Goal: Task Accomplishment & Management: Manage account settings

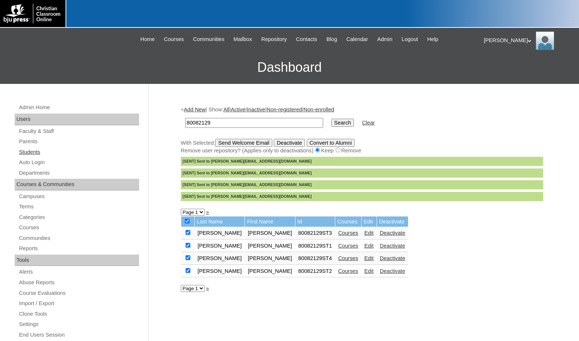
click at [25, 151] on link "Students" at bounding box center [78, 152] width 121 height 9
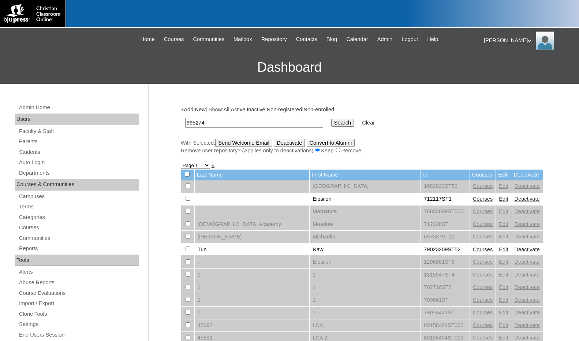
type input "995274"
click at [331, 121] on input "Search" at bounding box center [342, 123] width 23 height 8
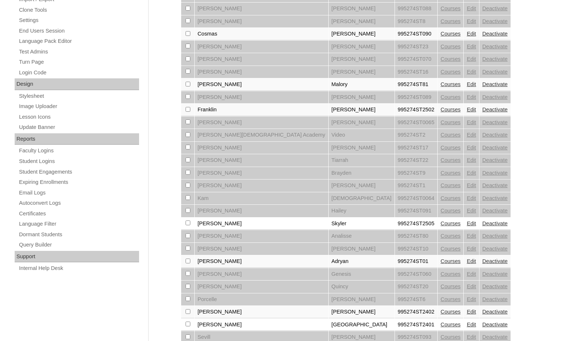
scroll to position [330, 0]
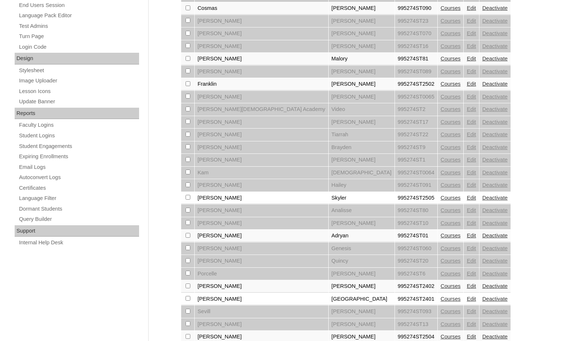
click at [441, 234] on link "Courses" at bounding box center [451, 236] width 20 height 6
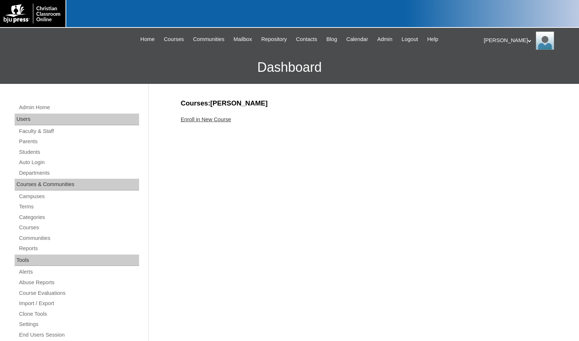
click at [217, 120] on link "Enroll in New Course" at bounding box center [206, 119] width 51 height 6
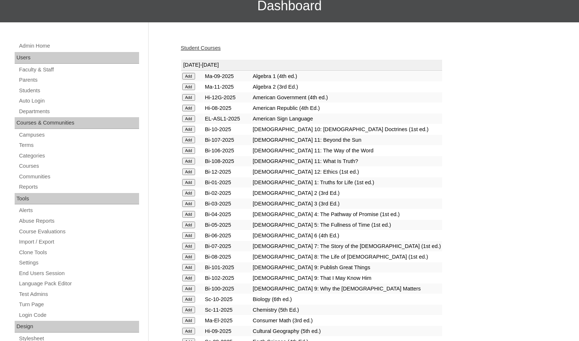
scroll to position [73, 0]
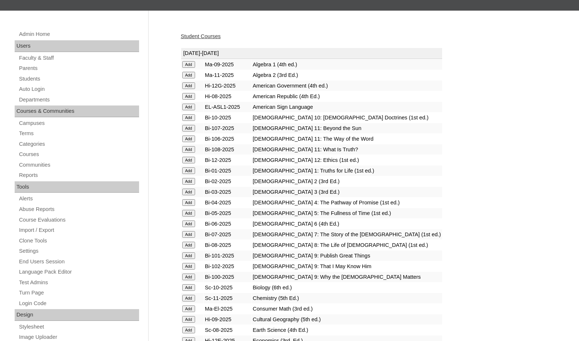
click at [189, 68] on input "Add" at bounding box center [188, 64] width 13 height 7
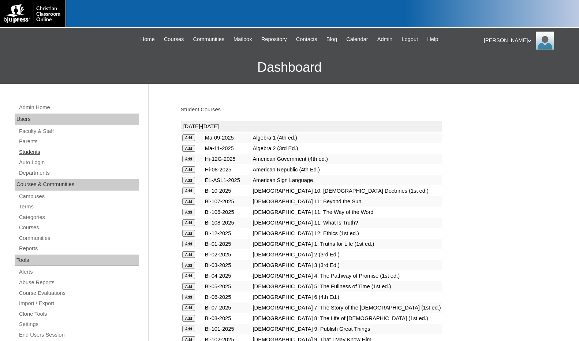
click at [34, 151] on link "Students" at bounding box center [78, 152] width 121 height 9
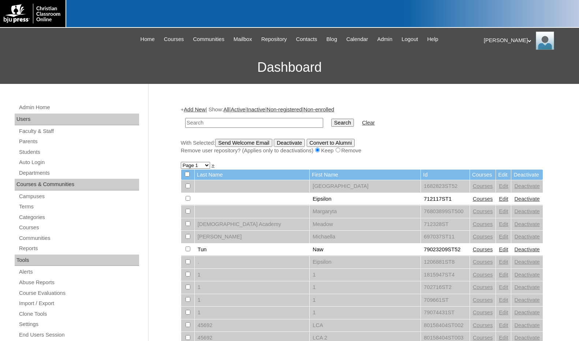
click at [194, 108] on link "Add New" at bounding box center [195, 110] width 22 height 6
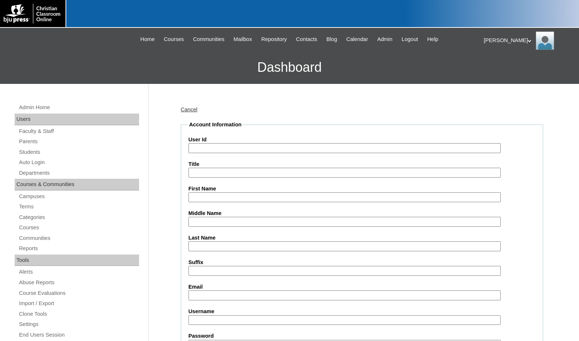
click at [212, 144] on input "User Id" at bounding box center [345, 148] width 312 height 10
paste input "995274"
type input "995274ST02"
type input "Alyssa"
type input "Chavez"
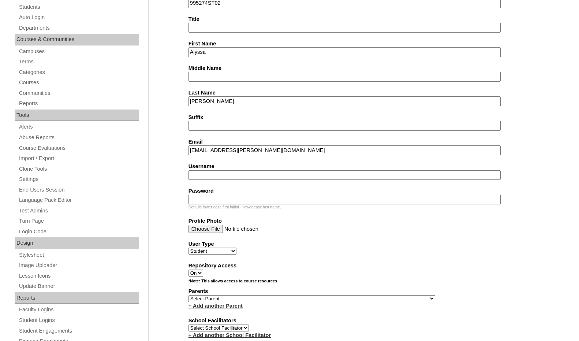
scroll to position [146, 0]
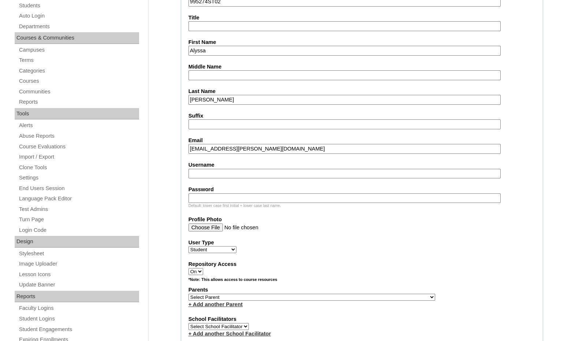
type input "alyssa.chavez@gcahtx.com"
click at [349, 295] on select "Select Parent , Fautanu, Ma 1, 1 23-24 accountMorgan, Jason 6th Street Mennonit…" at bounding box center [312, 297] width 247 height 7
select select "33467"
click at [385, 296] on div "Parents Select Parent , Fautanu, Ma 1, 1 23-24 accountMorgan, Jason 6th Street …" at bounding box center [362, 297] width 347 height 22
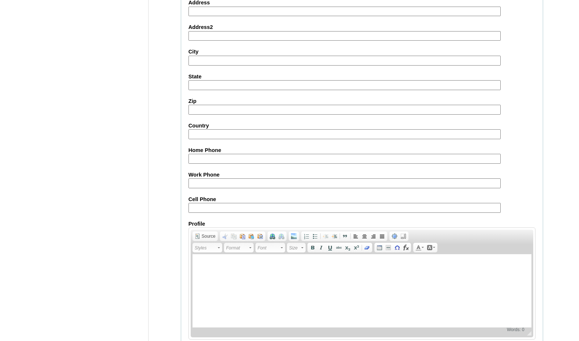
scroll to position [773, 0]
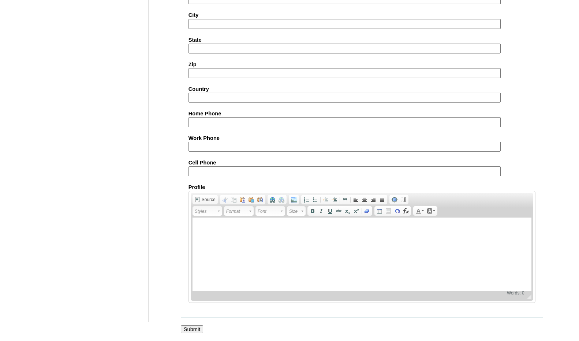
click at [199, 328] on input "Submit" at bounding box center [192, 329] width 23 height 8
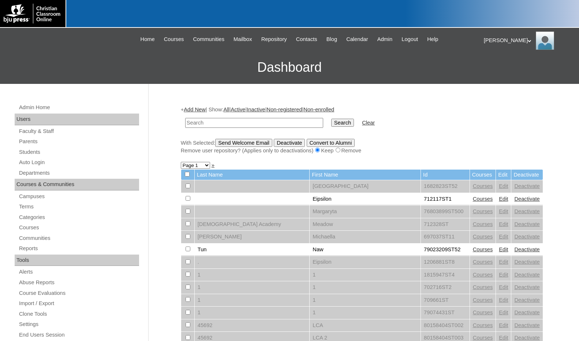
click at [294, 121] on input "text" at bounding box center [254, 123] width 138 height 10
paste input "700944"
type input "700944"
click at [331, 125] on input "Search" at bounding box center [342, 123] width 23 height 8
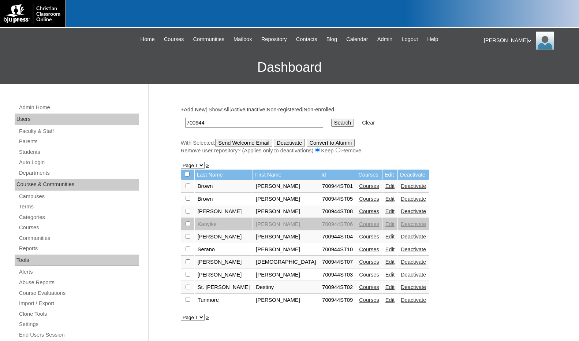
click at [359, 249] on link "Courses" at bounding box center [369, 249] width 20 height 6
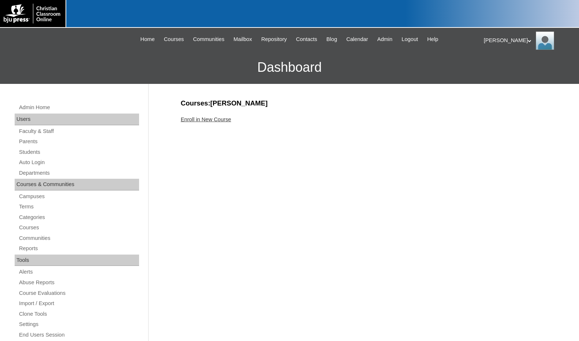
click at [204, 119] on link "Enroll in New Course" at bounding box center [206, 119] width 51 height 6
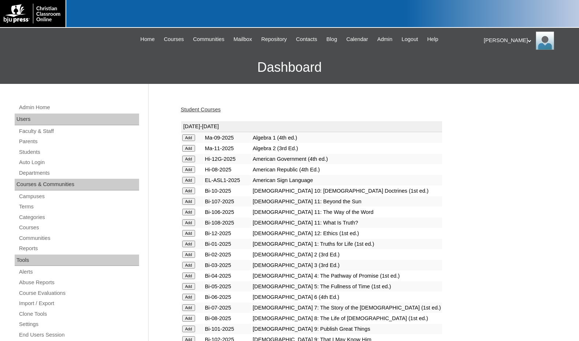
click at [189, 141] on input "Add" at bounding box center [188, 137] width 13 height 7
click at [31, 151] on link "Students" at bounding box center [78, 152] width 121 height 9
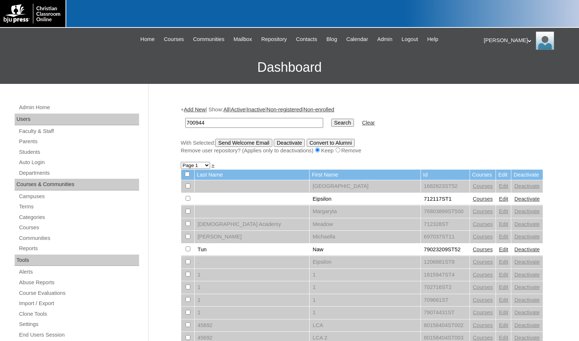
type input "700944"
click at [331, 120] on input "Search" at bounding box center [342, 123] width 23 height 8
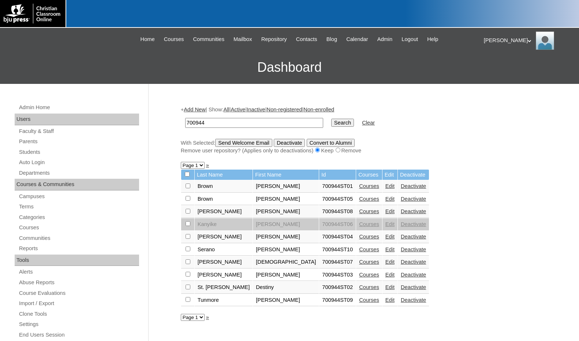
click at [188, 188] on input "checkbox" at bounding box center [188, 185] width 5 height 5
checkbox input "true"
click at [238, 143] on input "Send Welcome Email" at bounding box center [243, 143] width 57 height 8
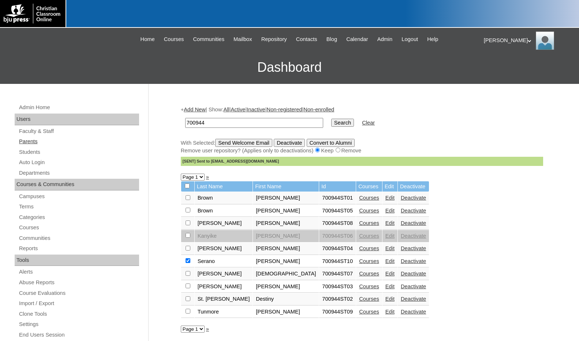
click at [45, 144] on link "Parents" at bounding box center [78, 141] width 121 height 9
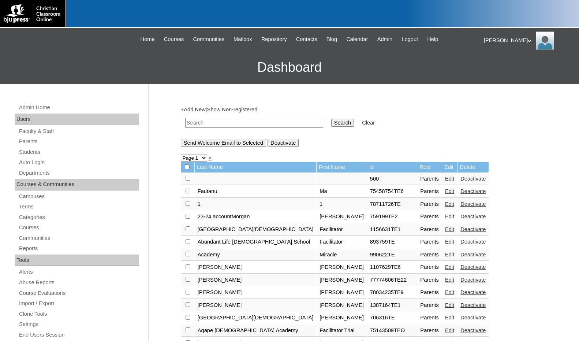
click at [247, 127] on input "text" at bounding box center [254, 123] width 138 height 10
paste input "79462005"
type input "79462005"
click at [331, 120] on input "Search" at bounding box center [342, 123] width 23 height 8
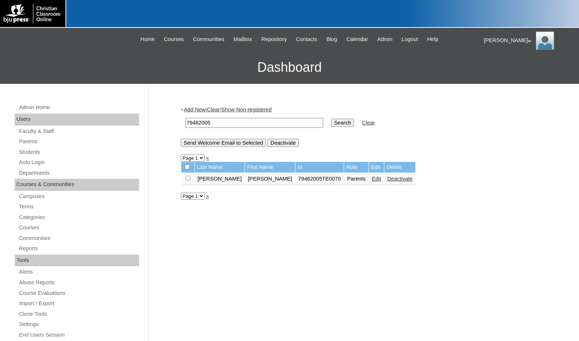
click at [372, 179] on link "Edit" at bounding box center [376, 179] width 9 height 6
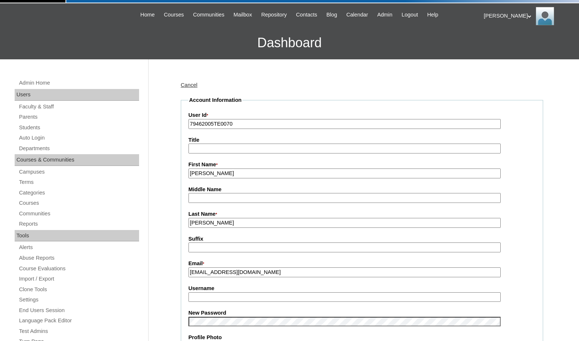
scroll to position [73, 0]
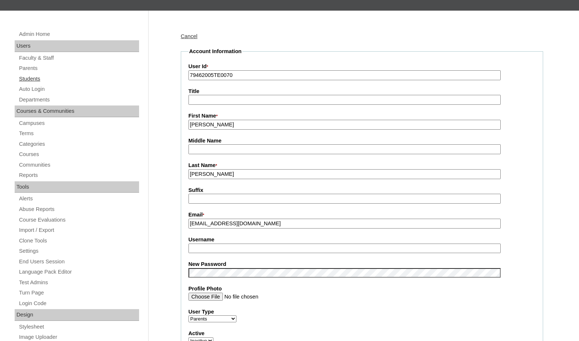
click at [45, 81] on link "Students" at bounding box center [78, 78] width 121 height 9
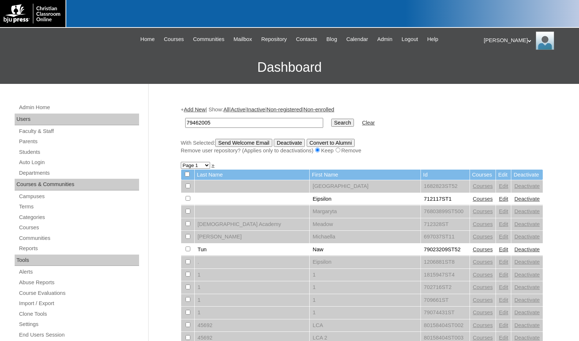
type input "79462005"
click at [331, 124] on input "Search" at bounding box center [342, 123] width 23 height 8
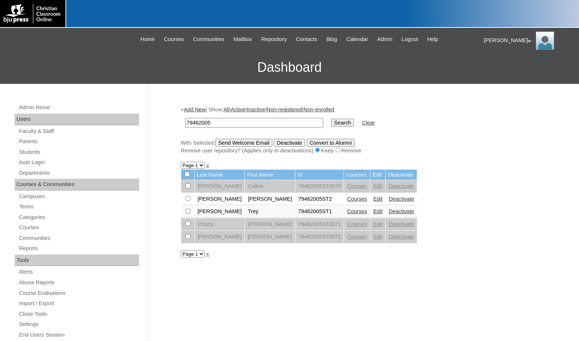
click at [374, 199] on link "Edit" at bounding box center [378, 199] width 9 height 6
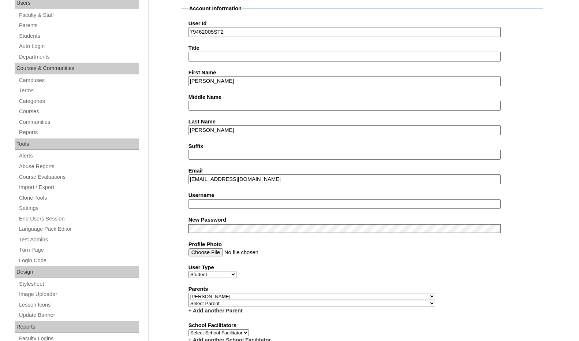
scroll to position [146, 0]
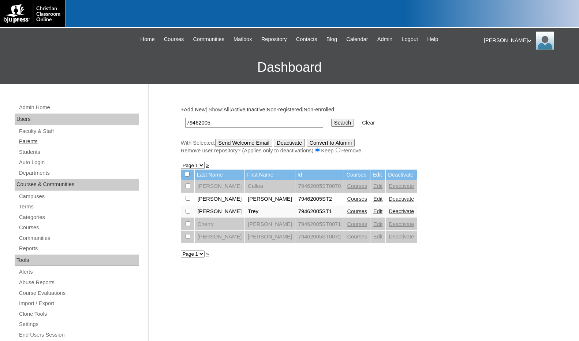
click at [37, 142] on link "Parents" at bounding box center [78, 141] width 121 height 9
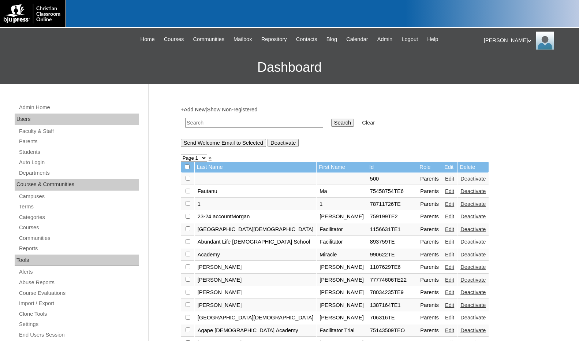
click at [256, 125] on input "text" at bounding box center [254, 123] width 138 height 10
paste input "79462005"
type input "79462005"
click at [331, 120] on input "Search" at bounding box center [342, 123] width 23 height 8
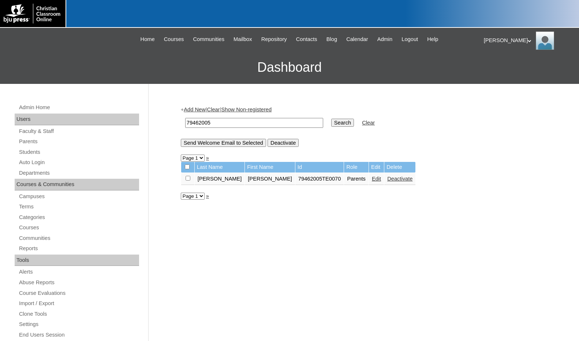
click at [189, 178] on input "checkbox" at bounding box center [188, 178] width 5 height 5
checkbox input "true"
click at [218, 146] on input "Send Welcome Email to Selected" at bounding box center [223, 143] width 85 height 8
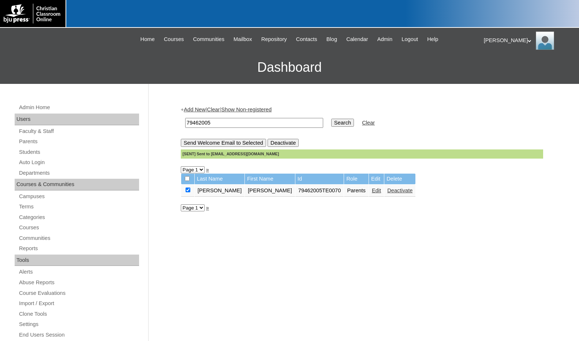
drag, startPoint x: 224, startPoint y: 121, endPoint x: 171, endPoint y: 122, distance: 53.5
click at [171, 122] on div "Admin Home Users Faculty & Staff Parents Students Auto Login Departments Course…" at bounding box center [289, 336] width 579 height 505
type input "clint.smith"
click at [331, 119] on input "Search" at bounding box center [342, 123] width 23 height 8
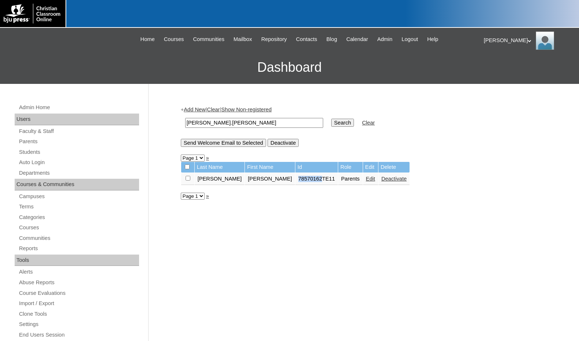
drag, startPoint x: 261, startPoint y: 179, endPoint x: 285, endPoint y: 179, distance: 23.8
click at [296, 179] on td "78570162TE11" at bounding box center [317, 179] width 42 height 12
copy td "78570162"
click at [366, 181] on link "Edit" at bounding box center [370, 179] width 9 height 6
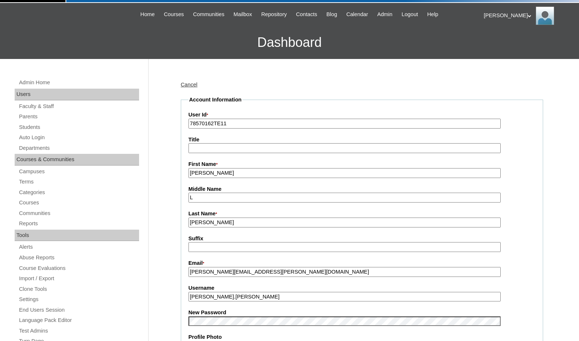
scroll to position [37, 0]
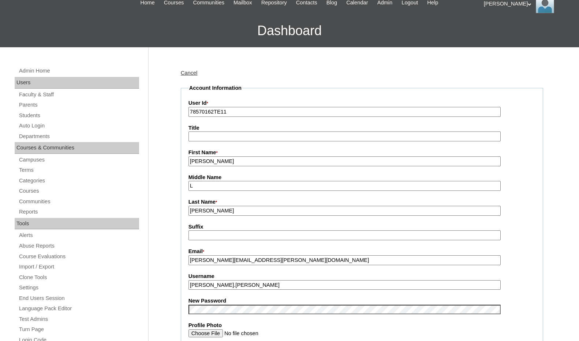
drag, startPoint x: 218, startPoint y: 287, endPoint x: 170, endPoint y: 279, distance: 49.1
drag, startPoint x: 214, startPoint y: 115, endPoint x: 159, endPoint y: 110, distance: 54.8
click at [25, 111] on link "Students" at bounding box center [78, 115] width 121 height 9
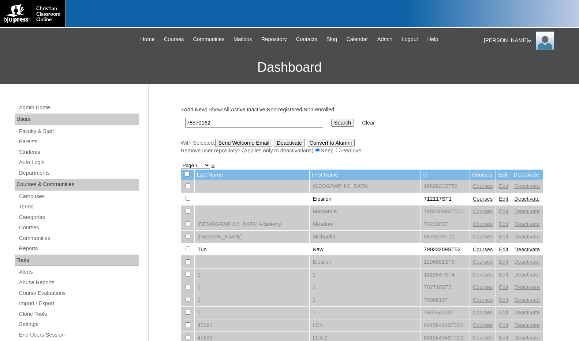
type input "78570162"
click at [331, 123] on input "Search" at bounding box center [342, 123] width 23 height 8
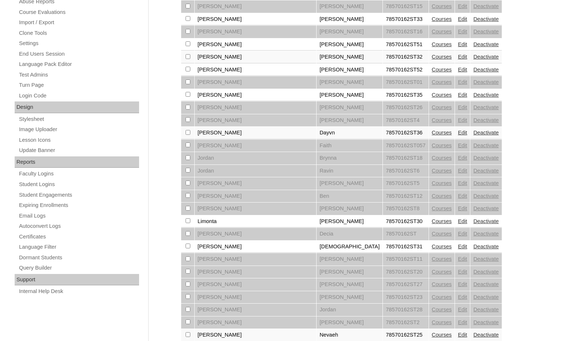
scroll to position [367, 0]
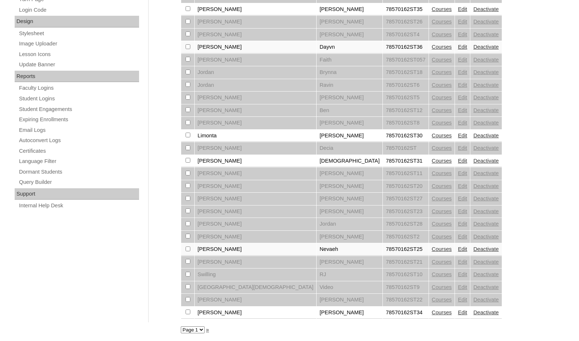
click at [458, 311] on link "Edit" at bounding box center [462, 312] width 9 height 6
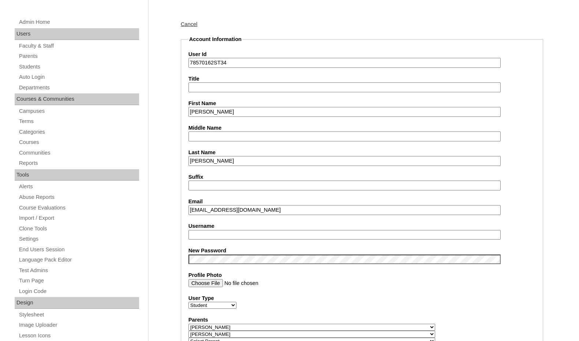
scroll to position [73, 0]
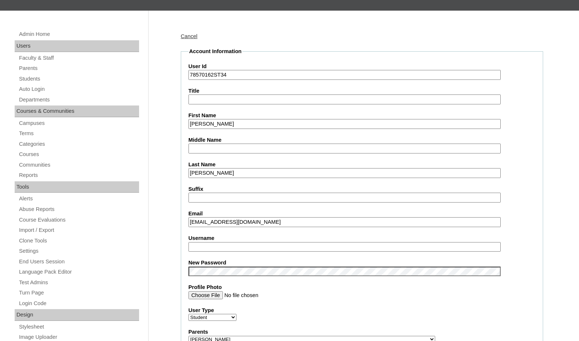
drag, startPoint x: 226, startPoint y: 219, endPoint x: 160, endPoint y: 213, distance: 65.8
click at [230, 247] on input "Username" at bounding box center [345, 247] width 312 height 10
paste input "felicitywilliams"
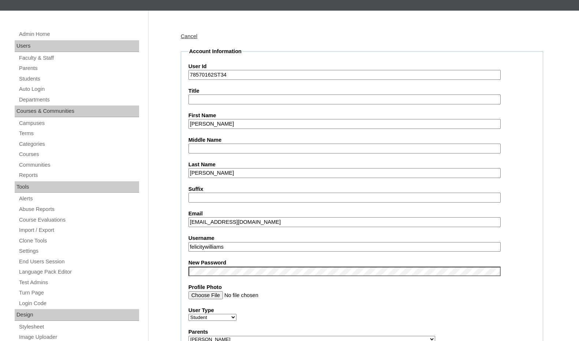
type input "felicitywilliams"
drag, startPoint x: 214, startPoint y: 77, endPoint x: 170, endPoint y: 71, distance: 44.0
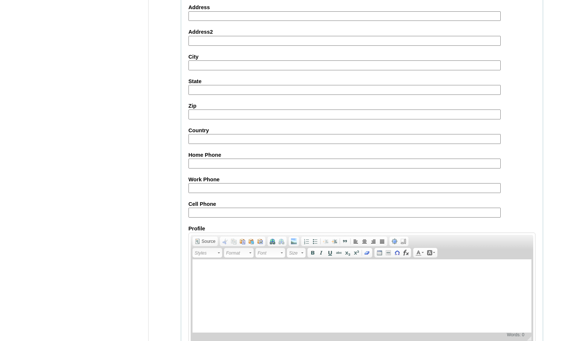
scroll to position [782, 0]
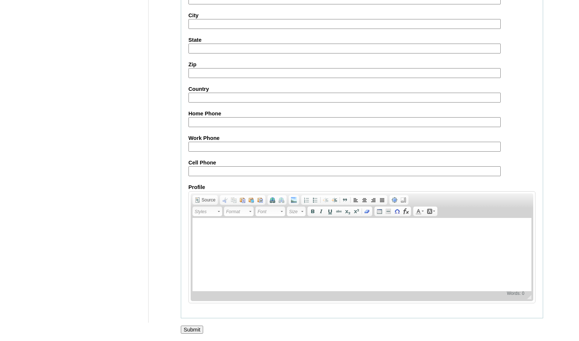
click at [202, 329] on input "Submit" at bounding box center [192, 330] width 23 height 8
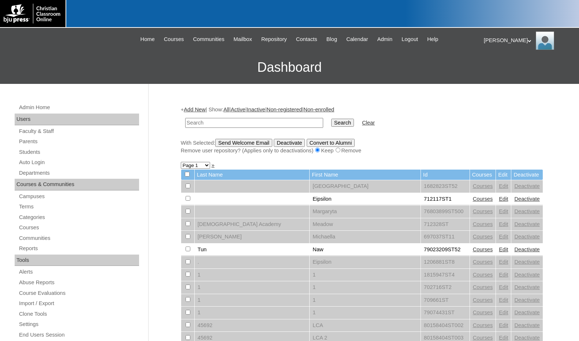
click at [214, 127] on input "text" at bounding box center [254, 123] width 138 height 10
type input "feightner"
click at [331, 119] on input "Search" at bounding box center [342, 123] width 23 height 8
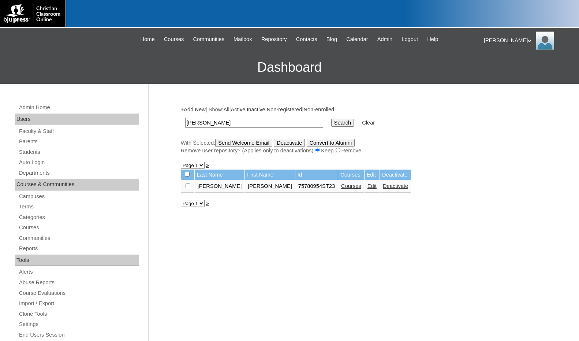
click at [368, 184] on link "Edit" at bounding box center [372, 186] width 9 height 6
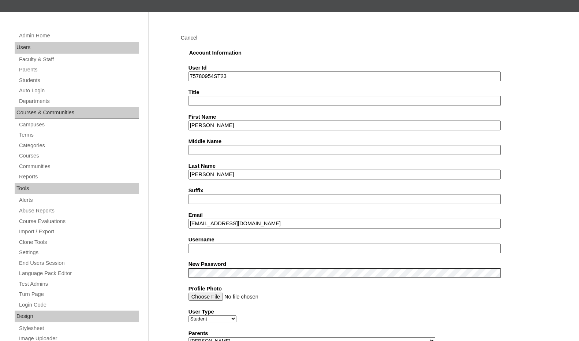
scroll to position [110, 0]
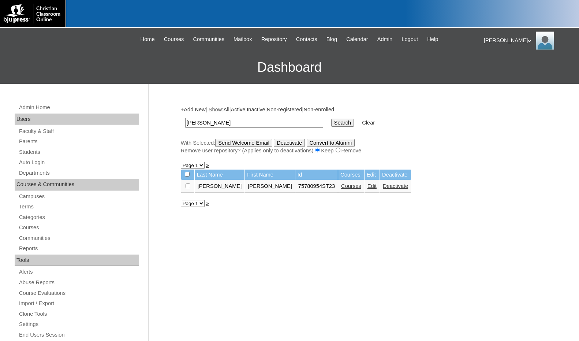
click at [189, 185] on input "checkbox" at bounding box center [188, 185] width 5 height 5
checkbox input "true"
click at [249, 142] on input "Send Welcome Email" at bounding box center [243, 143] width 57 height 8
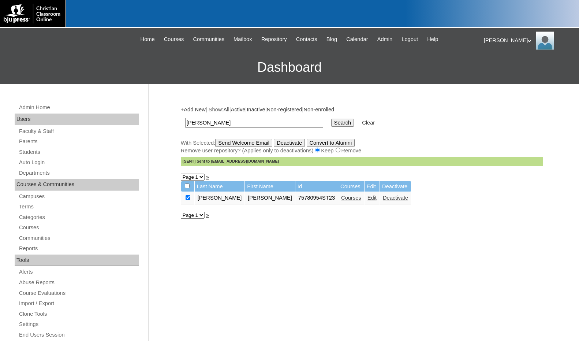
click at [368, 200] on link "Edit" at bounding box center [372, 198] width 9 height 6
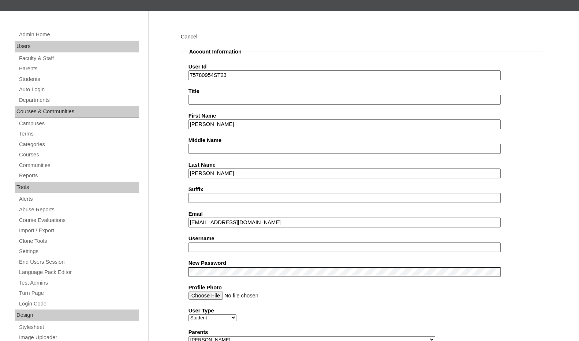
scroll to position [73, 0]
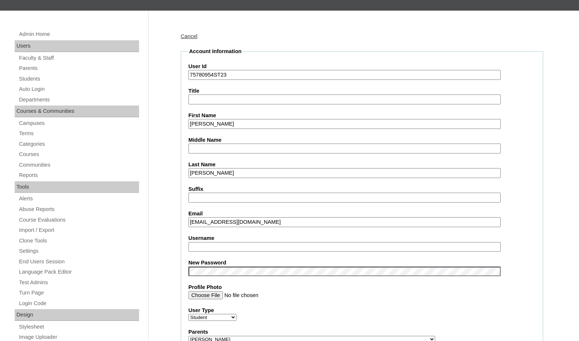
click at [211, 223] on input "kai.feigher@rscasoldiers.com" at bounding box center [345, 222] width 312 height 10
type input "kai.feightner@rscasoldiers.com"
drag, startPoint x: 214, startPoint y: 76, endPoint x: 176, endPoint y: 73, distance: 37.8
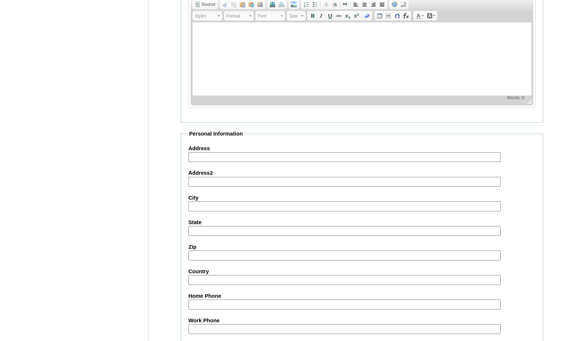
scroll to position [775, 0]
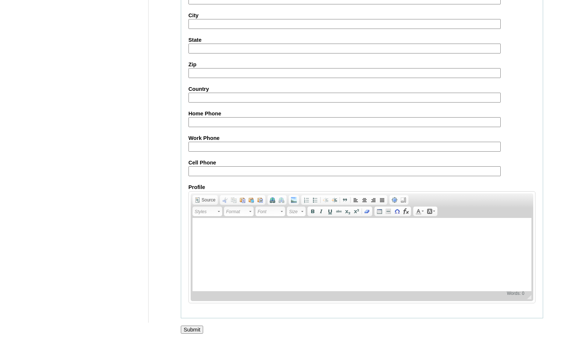
click at [200, 331] on input "Submit" at bounding box center [192, 330] width 23 height 8
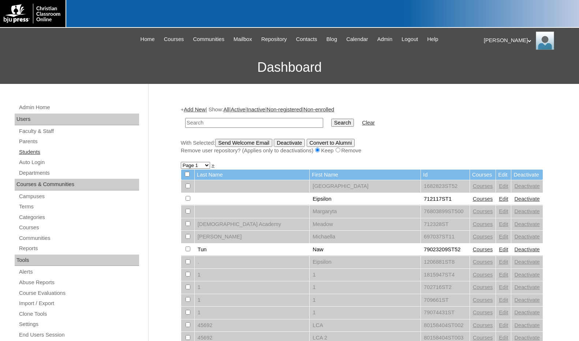
click at [45, 153] on link "Students" at bounding box center [78, 152] width 121 height 9
type input "800455"
click at [331, 123] on input "Search" at bounding box center [342, 123] width 23 height 8
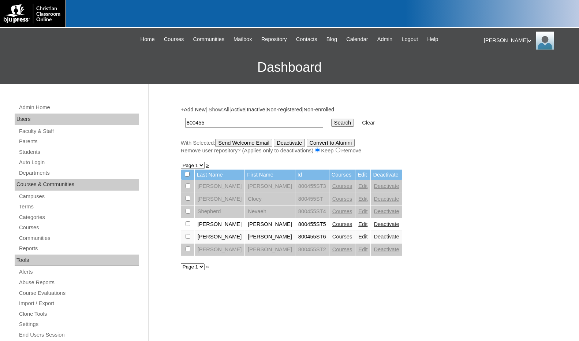
click at [268, 313] on div "+ Add New | Show: All | Active | Inactive | Non-registered | Non-enrolled 80045…" at bounding box center [360, 344] width 366 height 490
click at [333, 237] on link "Courses" at bounding box center [343, 237] width 20 height 6
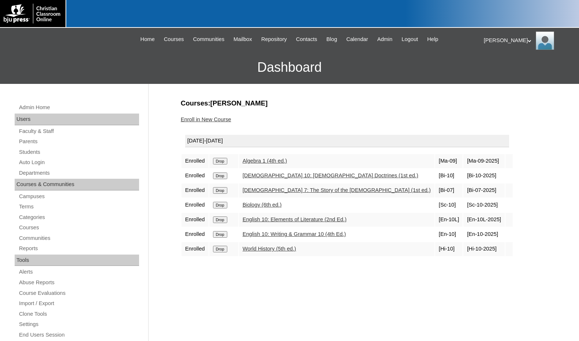
click at [219, 164] on input "Drop" at bounding box center [220, 161] width 14 height 7
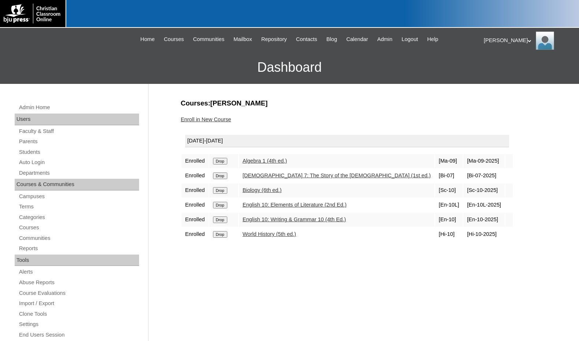
click at [309, 315] on div "Courses:[PERSON_NAME] Enroll in New Course [DATE]-[DATE] Enrolled Drop Algebra …" at bounding box center [360, 344] width 366 height 490
click at [33, 145] on link "Parents" at bounding box center [78, 141] width 121 height 9
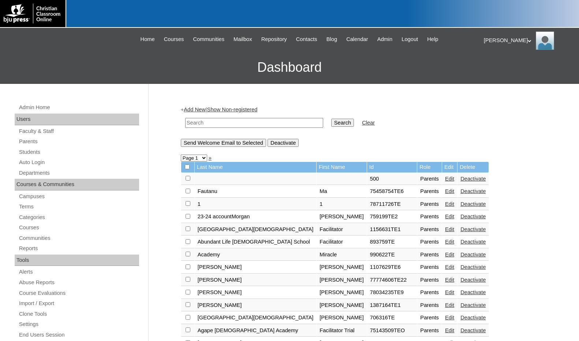
click at [214, 126] on input "text" at bounding box center [254, 123] width 138 height 10
drag, startPoint x: 214, startPoint y: 126, endPoint x: 164, endPoint y: 125, distance: 50.2
type input "706787"
click at [331, 125] on input "Search" at bounding box center [342, 123] width 23 height 8
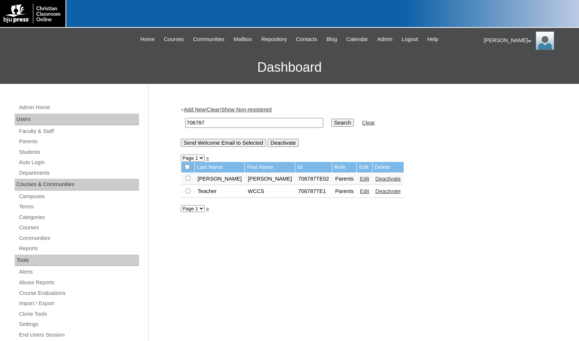
click at [192, 107] on link "Add New" at bounding box center [195, 110] width 22 height 6
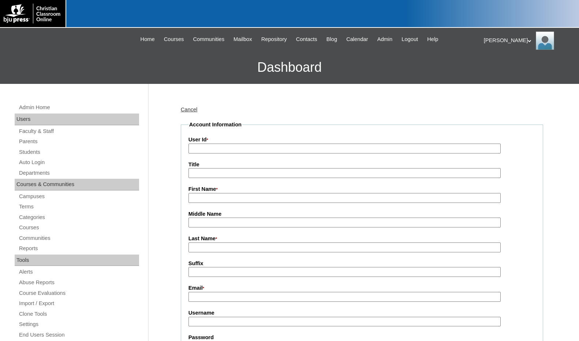
click at [211, 144] on input "User Id *" at bounding box center [345, 149] width 312 height 10
paste input "706787"
type input "706787TE3"
type input "[PERSON_NAME]"
type input "Alessi"
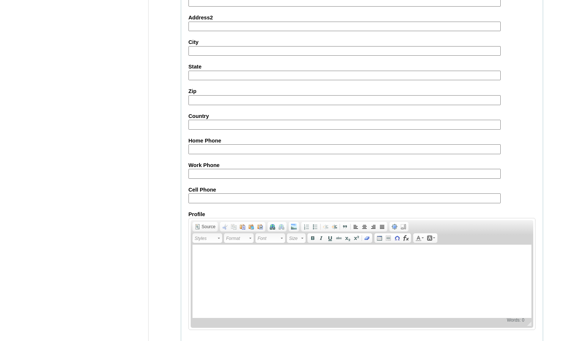
scroll to position [649, 0]
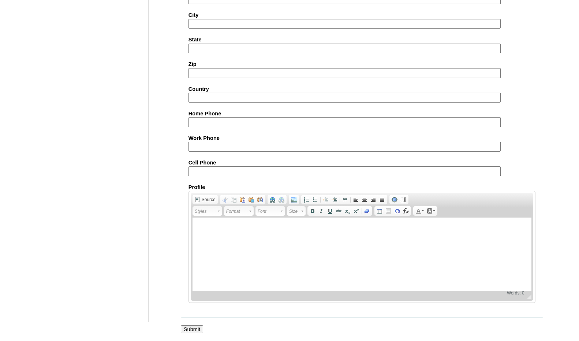
type input "jalessi@mywccs.org"
click at [196, 325] on input "Submit" at bounding box center [192, 329] width 23 height 8
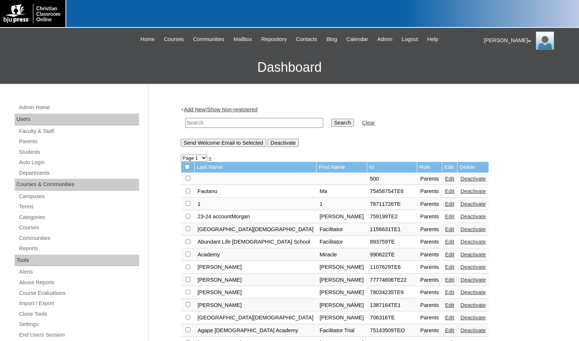
click at [207, 121] on input "text" at bounding box center [254, 123] width 138 height 10
paste input "706787"
type input "706787"
click at [331, 119] on input "Search" at bounding box center [342, 123] width 23 height 8
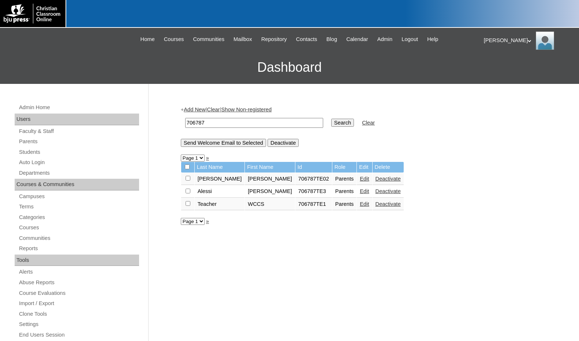
click at [187, 181] on input "checkbox" at bounding box center [188, 178] width 5 height 5
checkbox input "true"
click at [215, 143] on input "Send Welcome Email to Selected" at bounding box center [223, 143] width 85 height 8
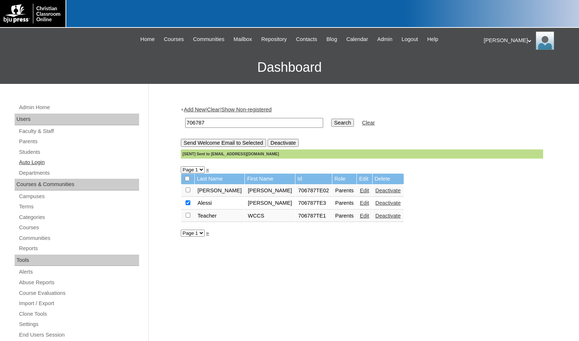
click at [63, 158] on link "Auto Login" at bounding box center [78, 162] width 121 height 9
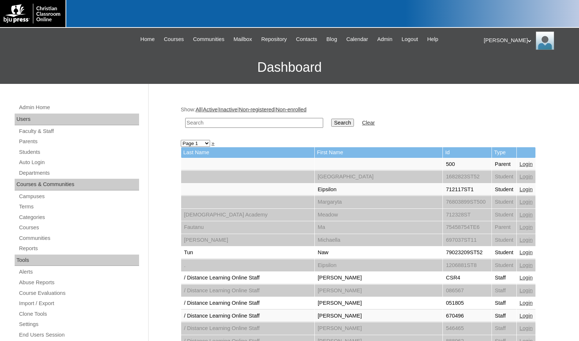
click at [60, 149] on link "Students" at bounding box center [78, 152] width 121 height 9
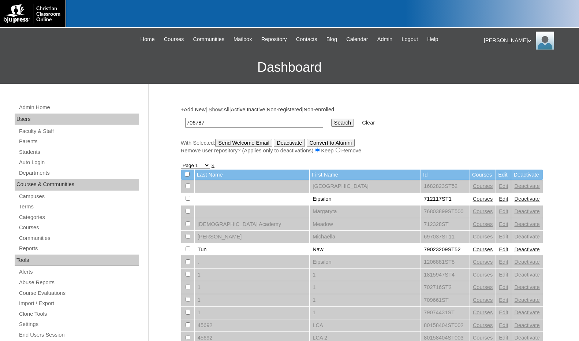
type input "706787"
click at [331, 119] on input "Search" at bounding box center [342, 123] width 23 height 8
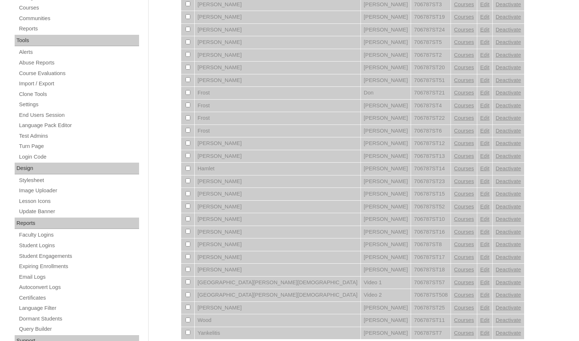
scroll to position [256, 0]
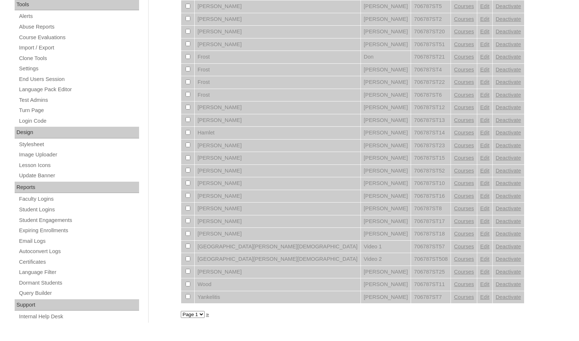
click at [194, 313] on select "Page 1" at bounding box center [193, 314] width 24 height 7
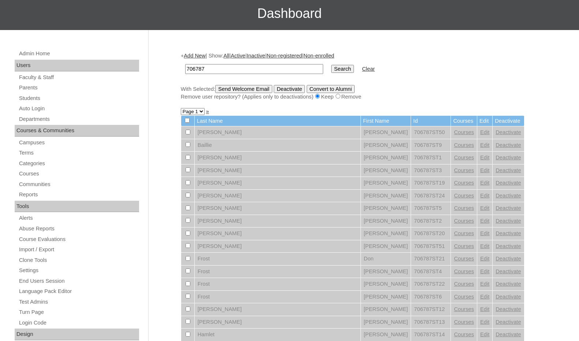
scroll to position [0, 0]
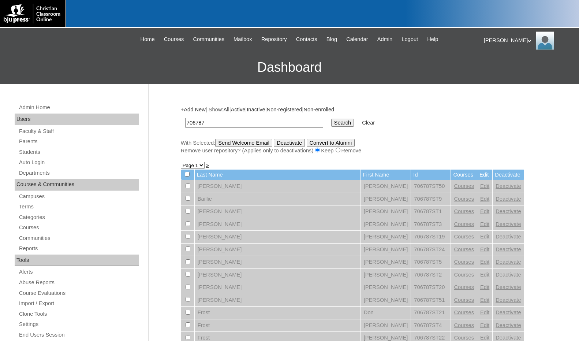
click at [204, 109] on link "Add New" at bounding box center [195, 110] width 22 height 6
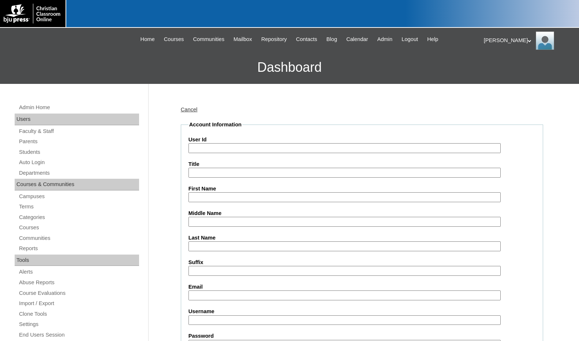
click at [209, 145] on input "User Id" at bounding box center [345, 148] width 312 height 10
paste input "706787"
type input "706787ST26"
type input "C"
type input "David"
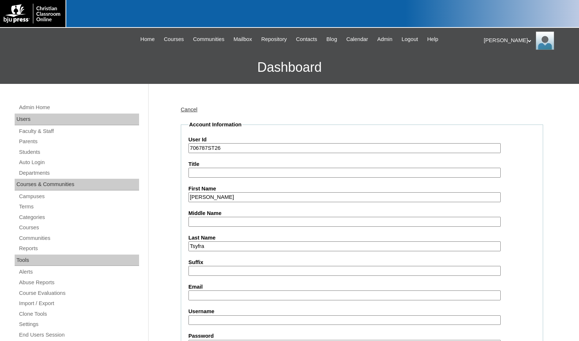
type input "Tsyfra"
type input "j"
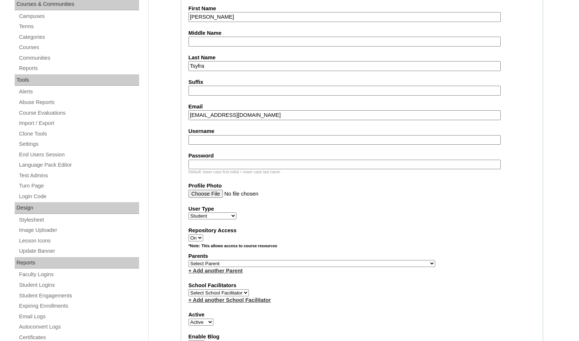
scroll to position [183, 0]
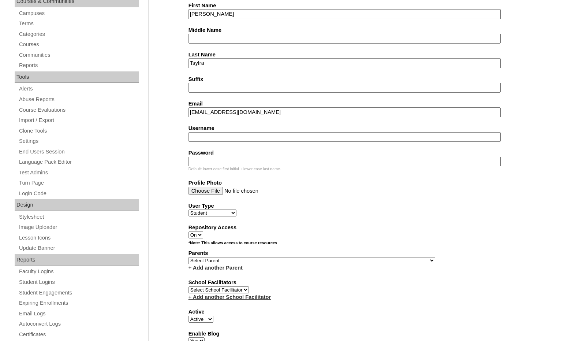
type input "dtsyfra@mywccs.com"
click at [349, 260] on select "Select Parent , [GEOGRAPHIC_DATA], Ma 1, 1 23-24 accountMorgan, [PERSON_NAME] 6…" at bounding box center [312, 260] width 247 height 7
select select "37158"
click at [375, 263] on div "Parents Select Parent , Fautanu, Ma 1, 1 23-24 accountMorgan, Jason 6th Street …" at bounding box center [362, 260] width 347 height 22
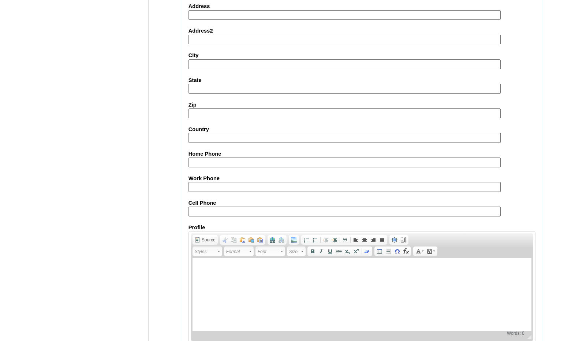
scroll to position [773, 0]
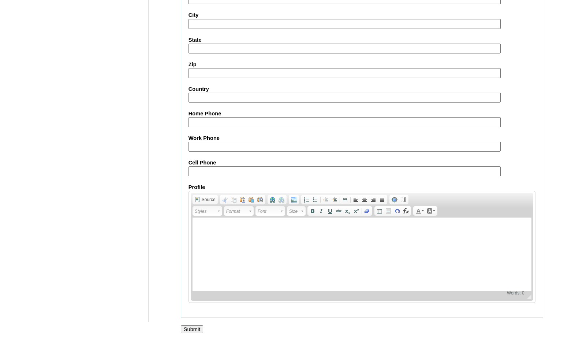
click at [201, 327] on input "Submit" at bounding box center [192, 329] width 23 height 8
click at [527, 163] on label "Cell Phone" at bounding box center [362, 163] width 347 height 8
click at [501, 166] on input "Cell Phone" at bounding box center [345, 171] width 312 height 10
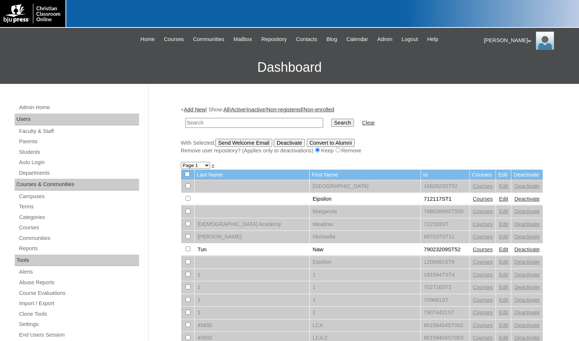
click at [202, 121] on input "text" at bounding box center [254, 123] width 138 height 10
paste input "office@shelbyca.org"
type input "o"
drag, startPoint x: 207, startPoint y: 122, endPoint x: 168, endPoint y: 122, distance: 38.1
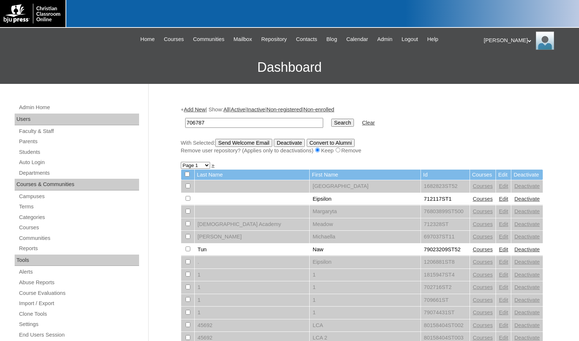
type input "706787"
click at [331, 126] on input "Search" at bounding box center [342, 123] width 23 height 8
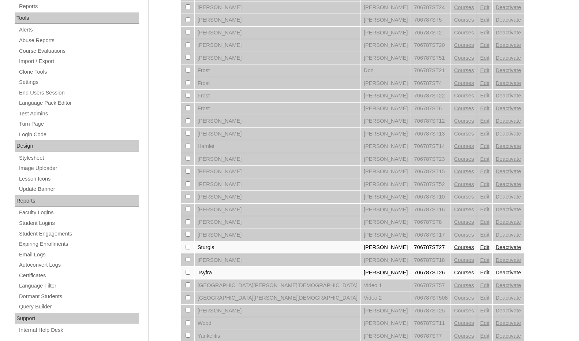
scroll to position [266, 0]
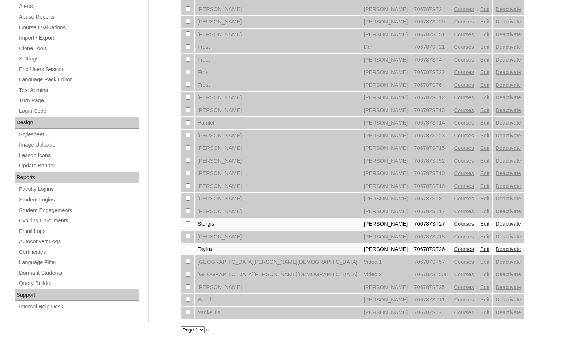
click at [454, 224] on link "Courses" at bounding box center [464, 224] width 20 height 6
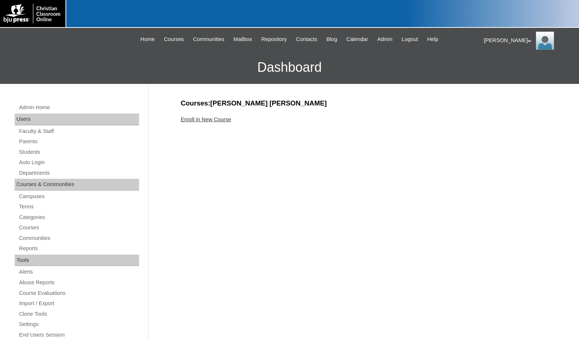
click at [215, 119] on link "Enroll in New Course" at bounding box center [206, 119] width 51 height 6
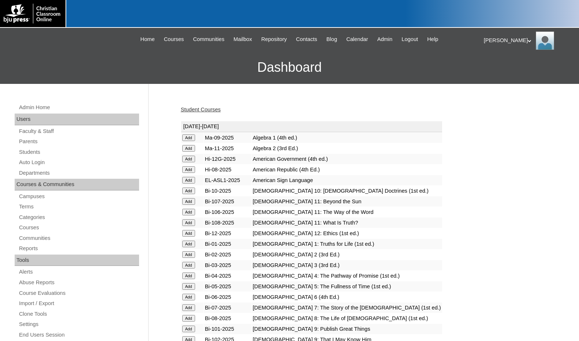
click at [191, 137] on input "Add" at bounding box center [188, 137] width 13 height 7
click at [51, 155] on link "Students" at bounding box center [78, 152] width 121 height 9
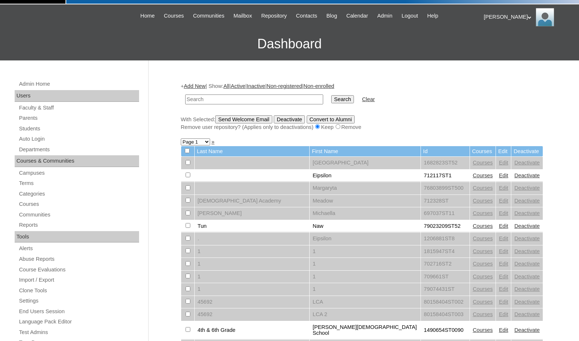
scroll to position [37, 0]
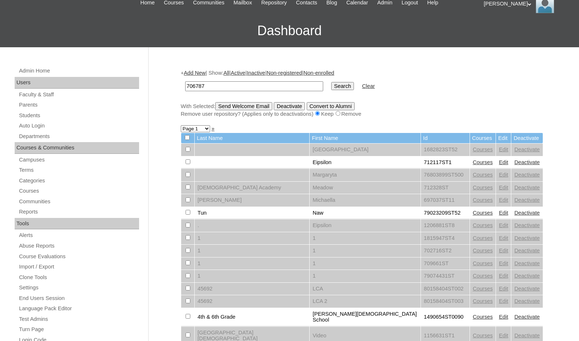
type input "706787"
click at [331, 89] on input "Search" at bounding box center [342, 86] width 23 height 8
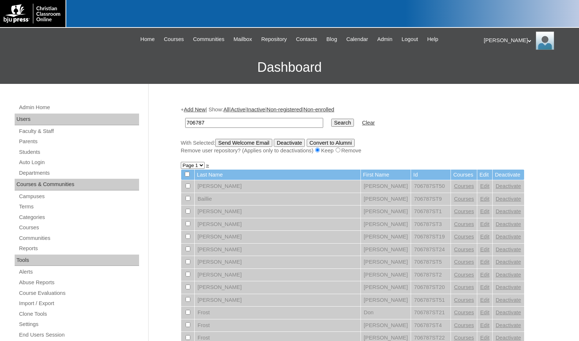
click at [203, 111] on link "Add New" at bounding box center [195, 110] width 22 height 6
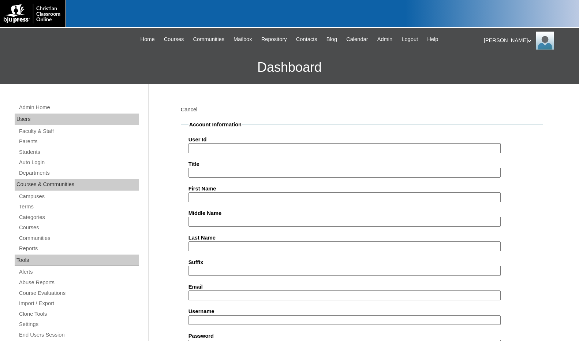
click at [214, 143] on input "User Id" at bounding box center [345, 148] width 312 height 10
paste input "706787"
type input "706787ST28"
type input "Chloe"
type input "[PERSON_NAME]"
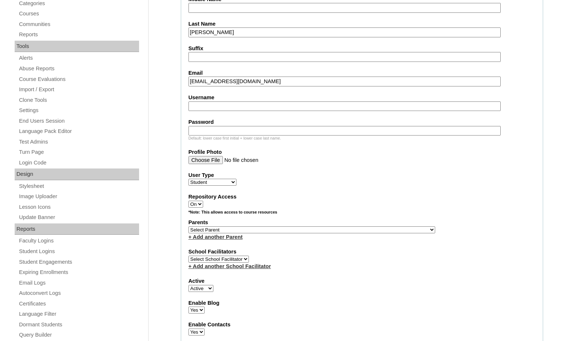
scroll to position [220, 0]
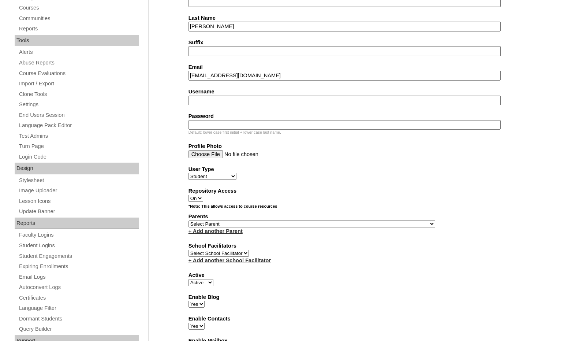
type input "cmurphy@mywccs.org"
click at [345, 223] on select "Select Parent , Fautanu, Ma 1, 1 23-24 accountMorgan, Jason 6th Street Mennonit…" at bounding box center [312, 223] width 247 height 7
select select "37158"
click at [368, 223] on div "Parents Select Parent , Fautanu, Ma 1, 1 23-24 accountMorgan, Jason 6th Street …" at bounding box center [362, 224] width 347 height 22
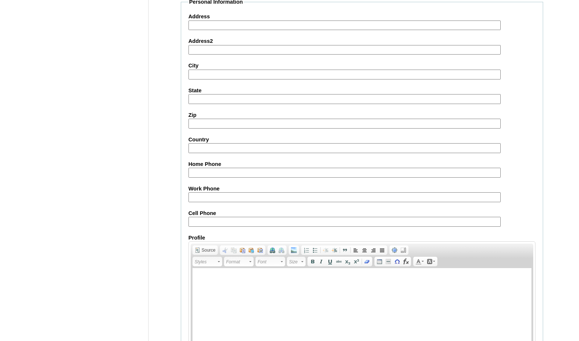
scroll to position [773, 0]
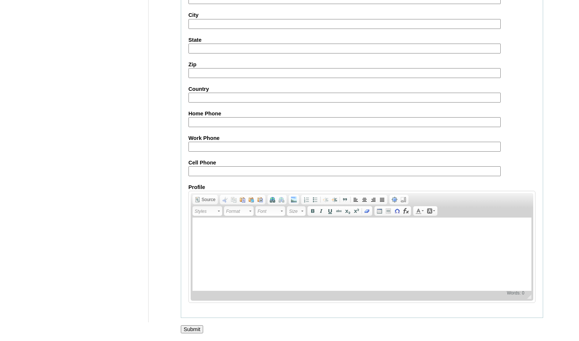
click at [194, 328] on input "Submit" at bounding box center [192, 329] width 23 height 8
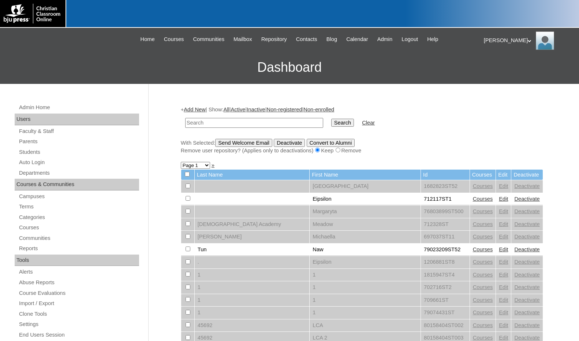
click at [508, 136] on div "+ Add New | Show: All | Active | Inactive | Non-registered | Non-enrolled Searc…" at bounding box center [362, 130] width 363 height 48
click at [250, 120] on input "text" at bounding box center [254, 123] width 138 height 10
paste input "706787"
type input "706787"
click at [331, 119] on input "Search" at bounding box center [342, 123] width 23 height 8
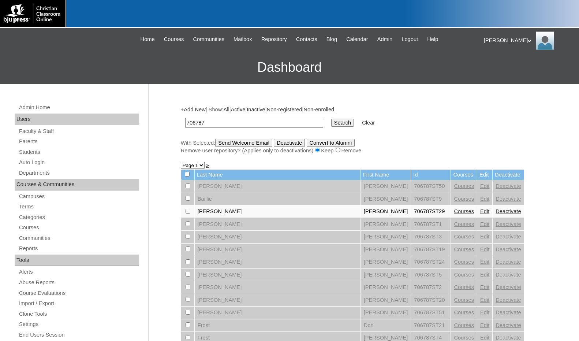
click at [454, 209] on link "Courses" at bounding box center [464, 211] width 20 height 6
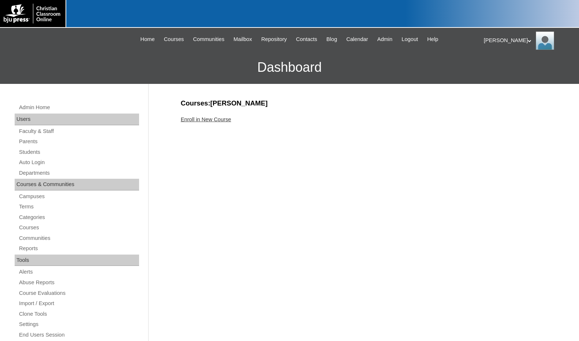
click at [223, 118] on link "Enroll in New Course" at bounding box center [206, 119] width 51 height 6
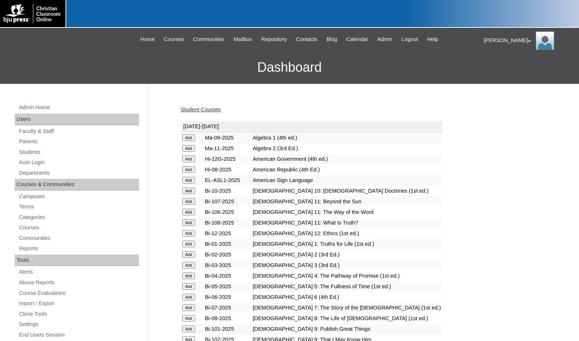
click at [192, 137] on input "Add" at bounding box center [188, 137] width 13 height 7
click at [29, 153] on link "Students" at bounding box center [78, 152] width 121 height 9
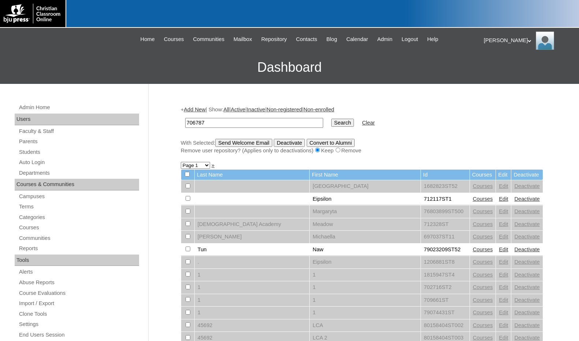
type input "706787"
click at [331, 119] on input "Search" at bounding box center [342, 123] width 23 height 8
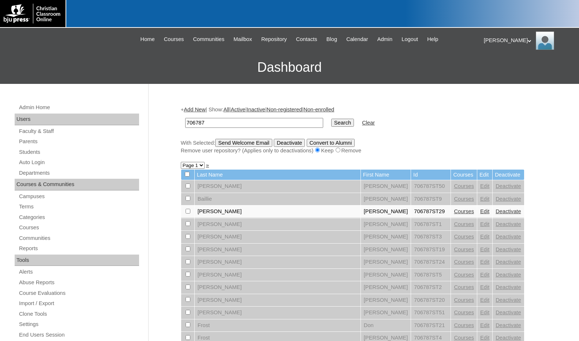
click at [187, 188] on input "checkbox" at bounding box center [188, 185] width 5 height 5
checkbox input "true"
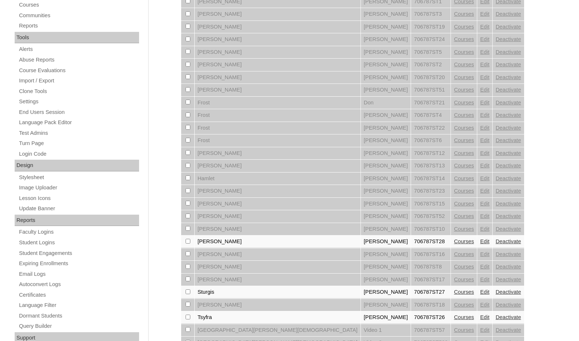
scroll to position [292, 0]
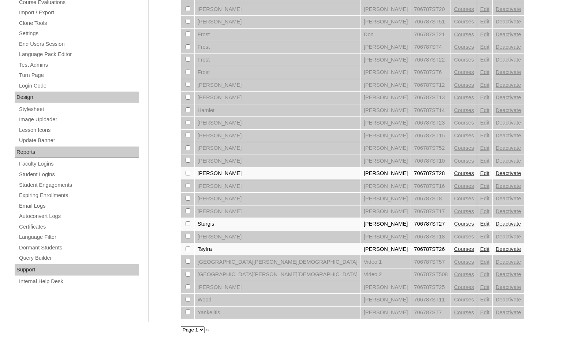
checkbox input "true"
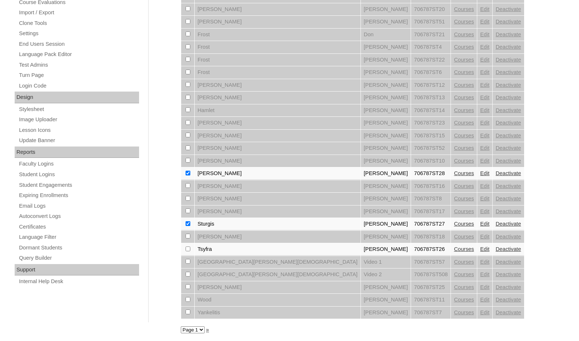
checkbox input "true"
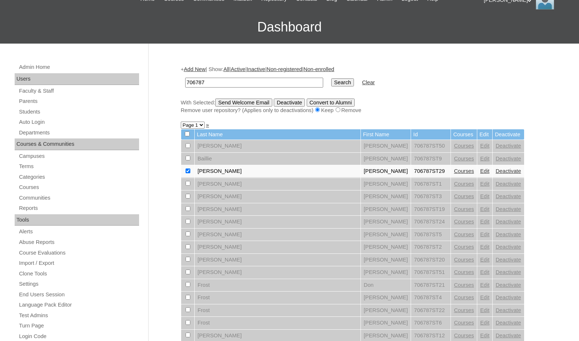
scroll to position [0, 0]
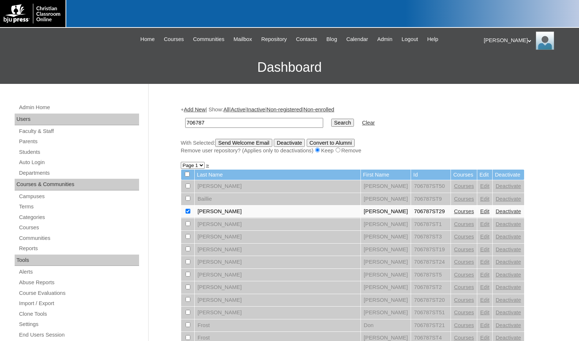
click at [237, 145] on input "Send Welcome Email" at bounding box center [243, 143] width 57 height 8
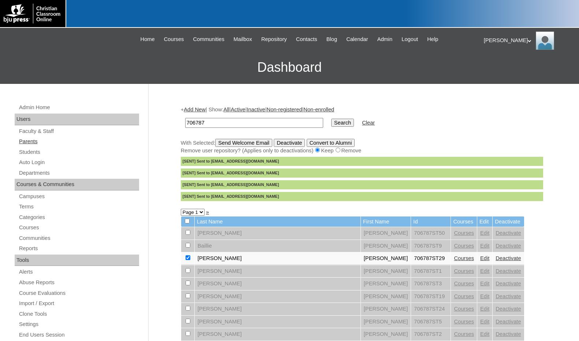
click at [33, 137] on link "Parents" at bounding box center [78, 141] width 121 height 9
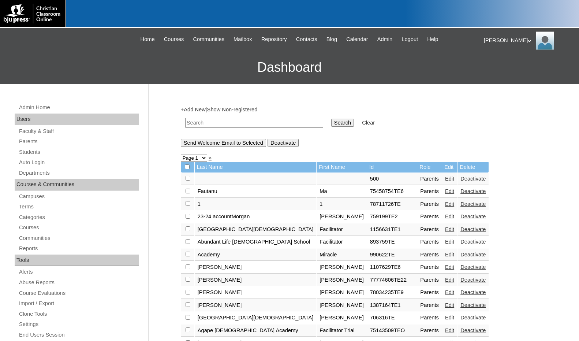
click at [293, 123] on input "text" at bounding box center [254, 123] width 138 height 10
paste input "79462005"
type input "79462005"
click at [331, 123] on input "Search" at bounding box center [342, 123] width 23 height 8
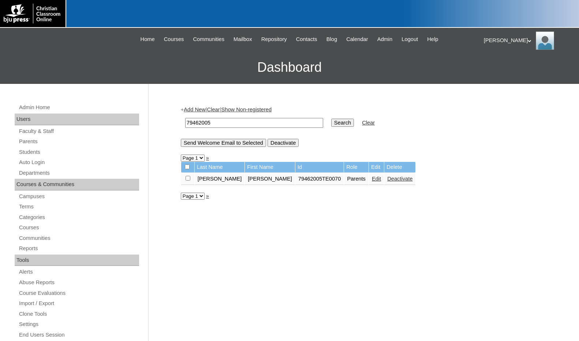
click at [372, 182] on link "Edit" at bounding box center [376, 179] width 9 height 6
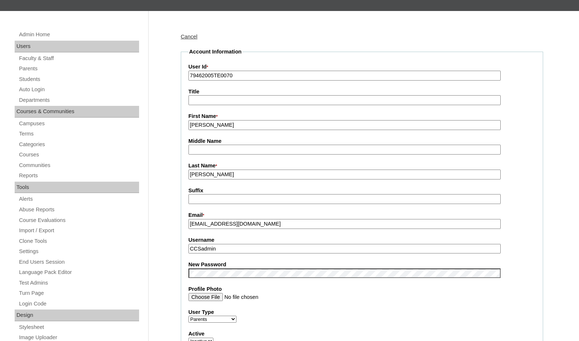
scroll to position [73, 0]
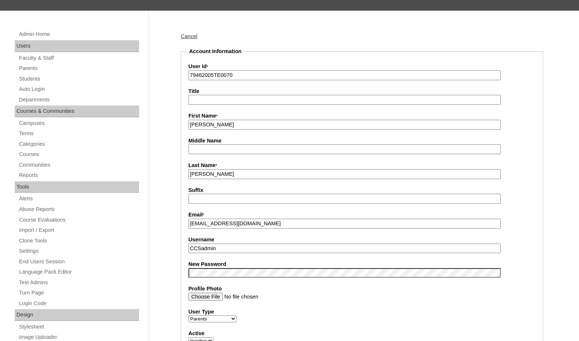
drag, startPoint x: 231, startPoint y: 249, endPoint x: 167, endPoint y: 242, distance: 65.2
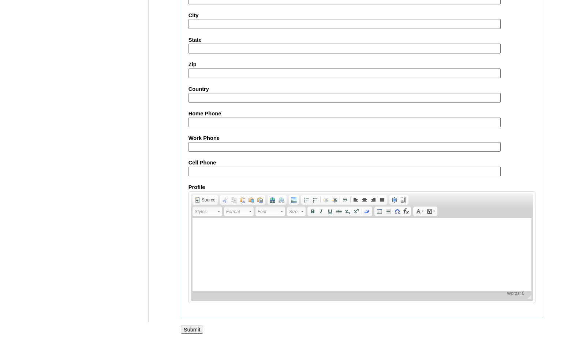
scroll to position [621, 0]
click at [189, 327] on input "Submit" at bounding box center [192, 330] width 23 height 8
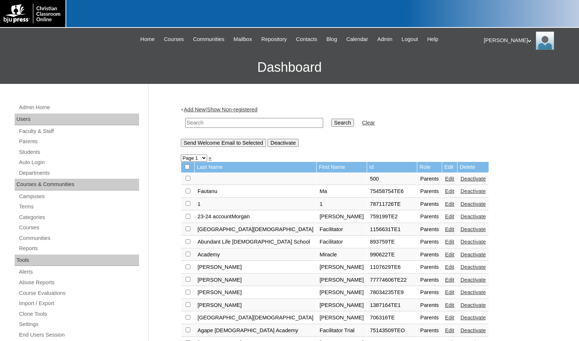
click at [488, 39] on div "[PERSON_NAME] My Profile My Settings Logout" at bounding box center [528, 40] width 88 height 18
click at [496, 68] on span "Logout" at bounding box center [497, 68] width 15 height 5
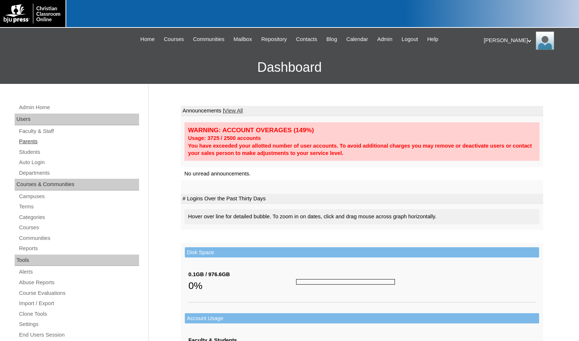
click at [44, 138] on link "Parents" at bounding box center [78, 141] width 121 height 9
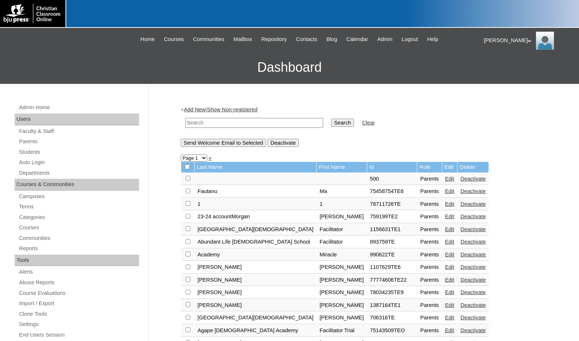
click at [303, 117] on td at bounding box center [254, 122] width 145 height 17
drag, startPoint x: 295, startPoint y: 119, endPoint x: 306, endPoint y: 118, distance: 10.7
click at [295, 119] on input "text" at bounding box center [254, 123] width 138 height 10
paste input "CCSadmin"
type input "CCSadmin"
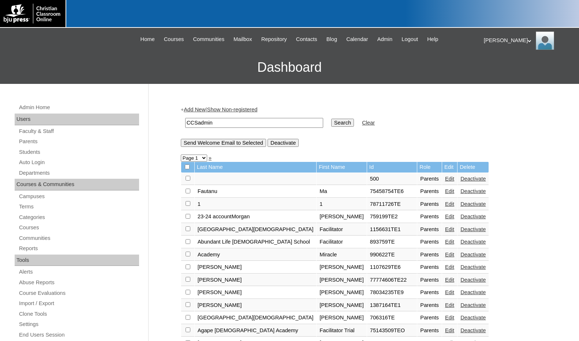
click at [331, 122] on input "Search" at bounding box center [342, 123] width 23 height 8
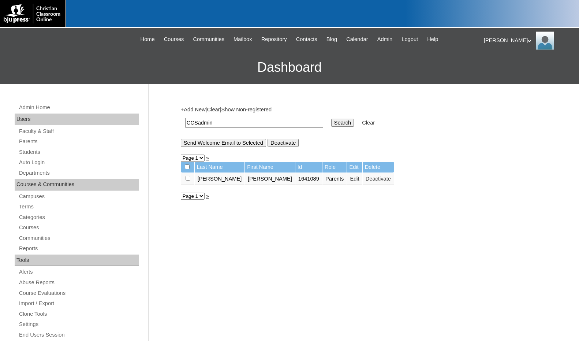
click at [350, 179] on link "Edit" at bounding box center [354, 179] width 9 height 6
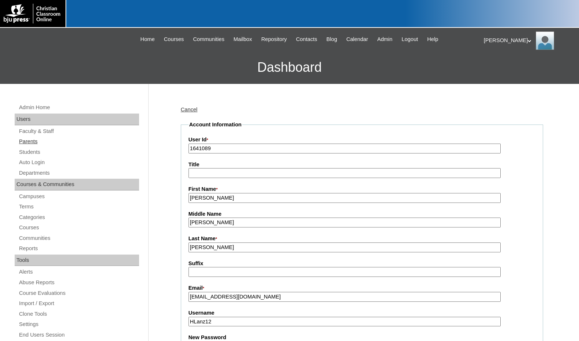
click at [31, 143] on link "Parents" at bounding box center [78, 141] width 121 height 9
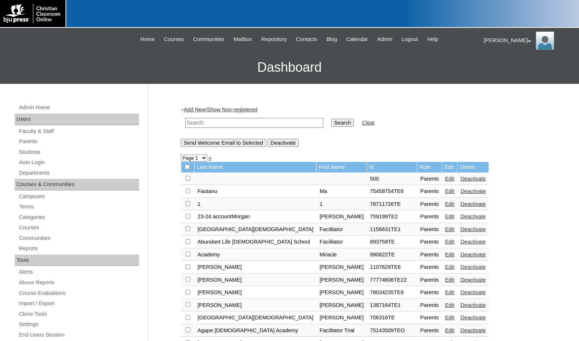
click at [222, 122] on input "text" at bounding box center [254, 123] width 138 height 10
type input "79462005"
click at [331, 119] on input "Search" at bounding box center [342, 123] width 23 height 8
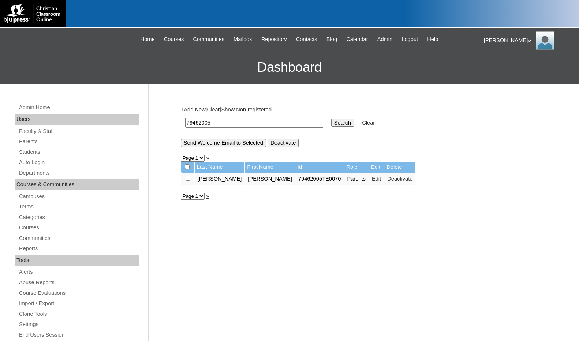
click at [372, 179] on link "Edit" at bounding box center [376, 179] width 9 height 6
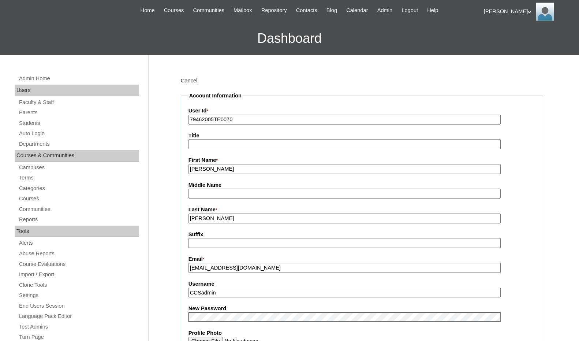
scroll to position [73, 0]
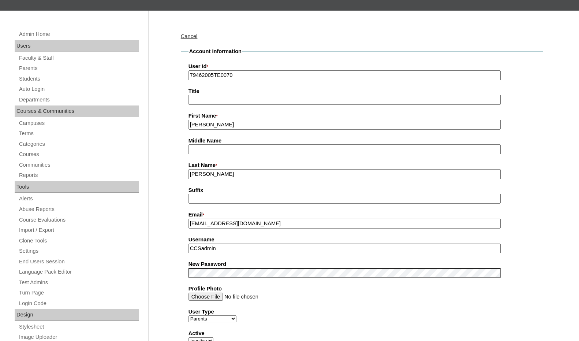
drag, startPoint x: 227, startPoint y: 250, endPoint x: 162, endPoint y: 248, distance: 65.2
type input "1"
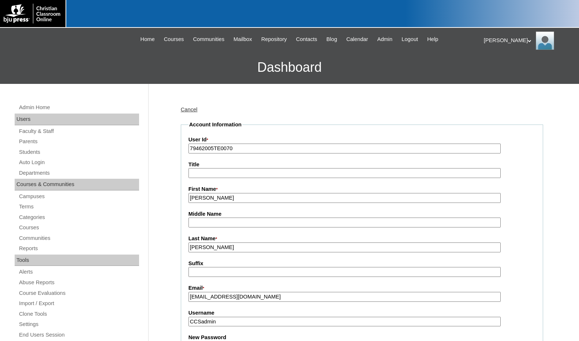
scroll to position [64, 0]
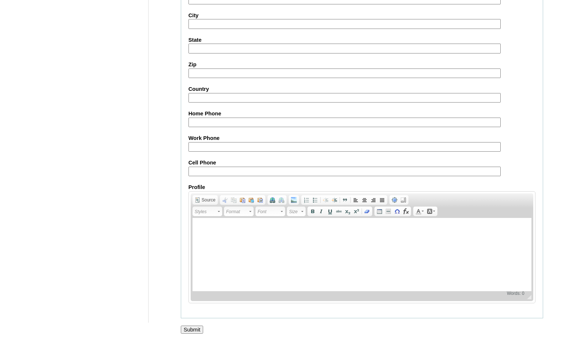
scroll to position [621, 0]
click at [197, 327] on input "Submit" at bounding box center [192, 330] width 23 height 8
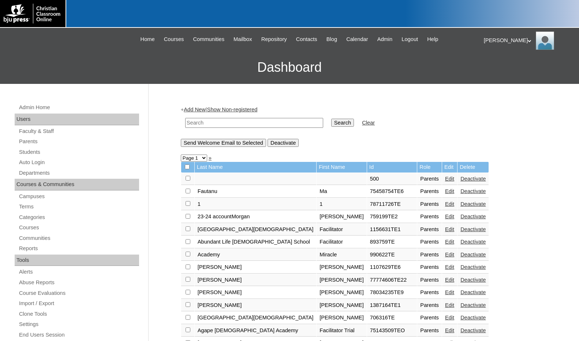
click at [500, 38] on div "Melanie My Profile My Settings Logout" at bounding box center [528, 40] width 88 height 18
click at [497, 69] on span "Logout" at bounding box center [497, 68] width 15 height 5
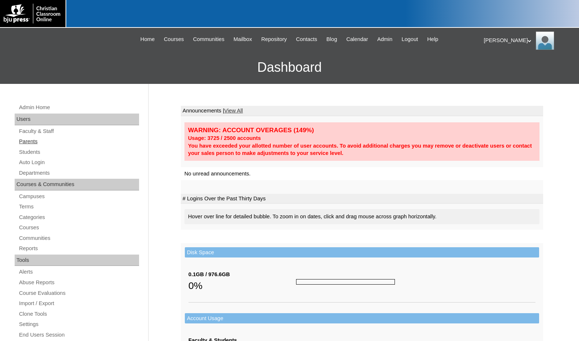
click at [33, 139] on link "Parents" at bounding box center [78, 141] width 121 height 9
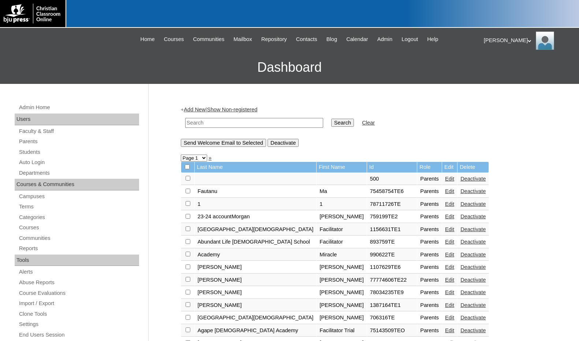
click at [296, 123] on input "text" at bounding box center [254, 123] width 138 height 10
type input "79462005"
click at [331, 119] on input "Search" at bounding box center [342, 123] width 23 height 8
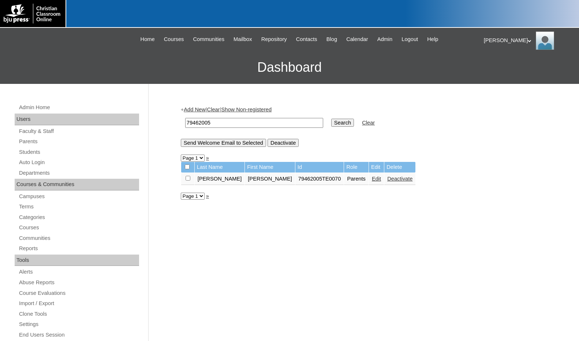
click at [372, 178] on link "Edit" at bounding box center [376, 179] width 9 height 6
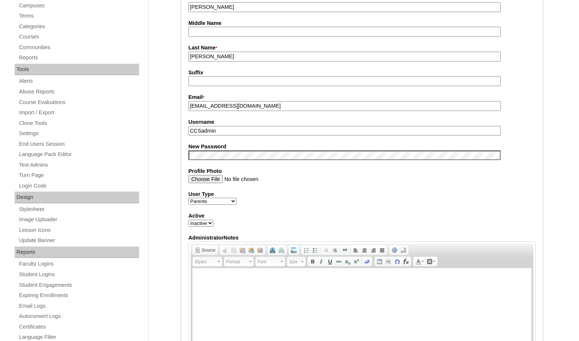
scroll to position [220, 0]
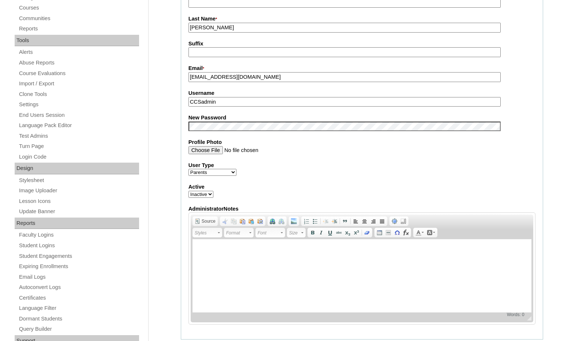
click at [203, 198] on select "Active Inactive" at bounding box center [201, 194] width 25 height 7
select select "1"
click at [189, 192] on select "Active Inactive" at bounding box center [201, 194] width 25 height 7
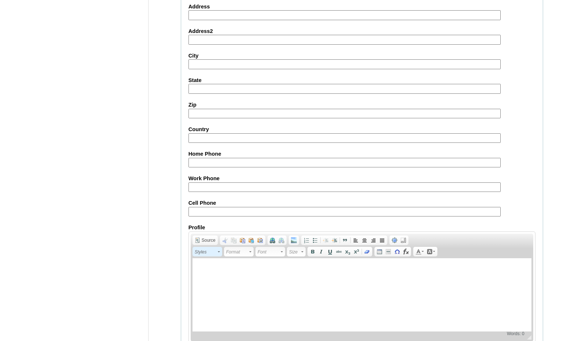
scroll to position [621, 0]
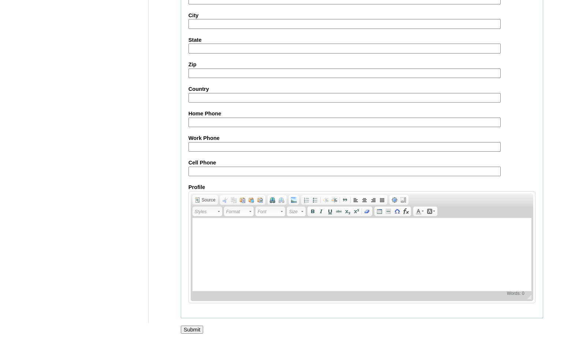
click at [201, 328] on input "Submit" at bounding box center [192, 330] width 23 height 8
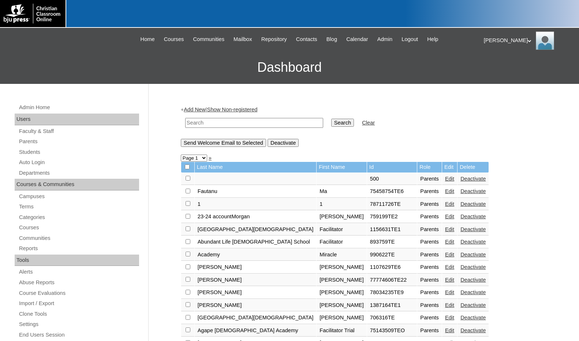
click at [487, 40] on div "Melanie My Profile My Settings Logout" at bounding box center [528, 40] width 88 height 18
click at [495, 67] on span "Logout" at bounding box center [497, 68] width 15 height 5
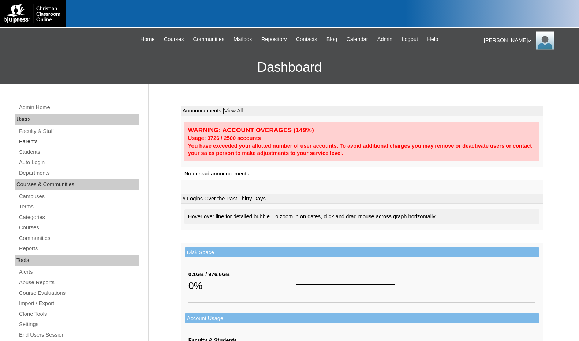
click at [31, 141] on link "Parents" at bounding box center [78, 141] width 121 height 9
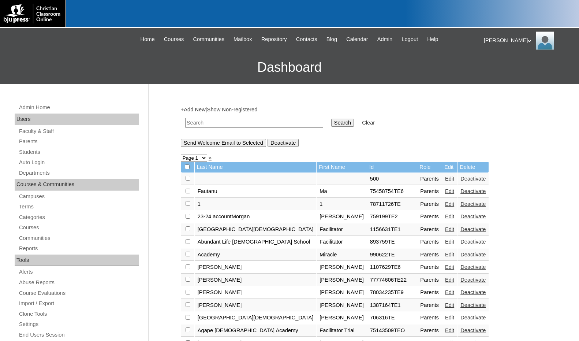
click at [217, 121] on input "text" at bounding box center [254, 123] width 138 height 10
type input "[PERSON_NAME]"
click at [331, 119] on input "Search" at bounding box center [342, 123] width 23 height 8
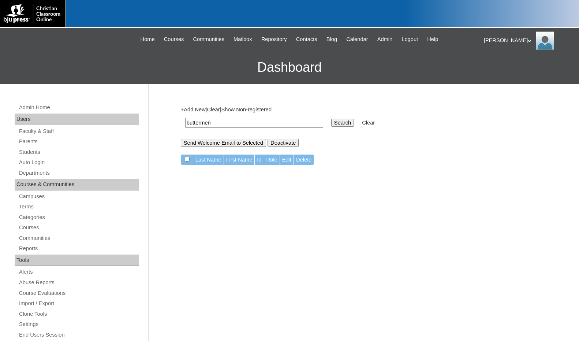
type input "buttermen"
click at [331, 119] on input "Search" at bounding box center [342, 123] width 23 height 8
type input "[PERSON_NAME]"
click at [331, 119] on input "Search" at bounding box center [342, 123] width 23 height 8
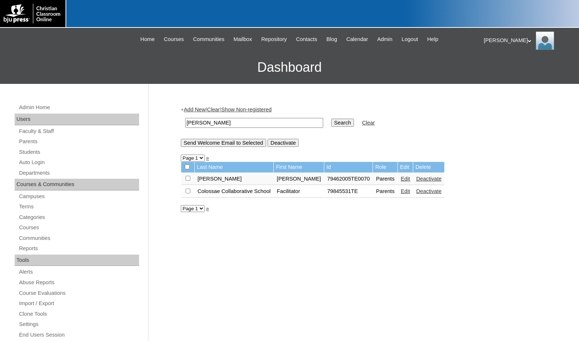
click at [401, 178] on link "Edit" at bounding box center [405, 179] width 9 height 6
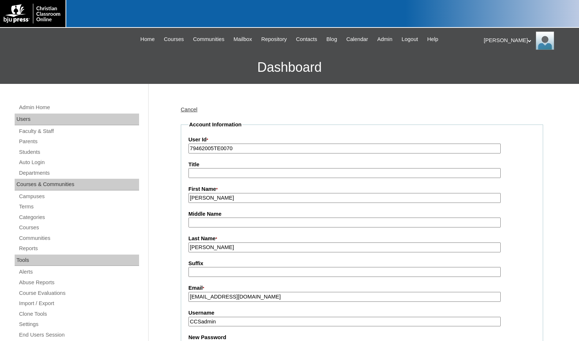
drag, startPoint x: 214, startPoint y: 149, endPoint x: 174, endPoint y: 146, distance: 40.7
click at [74, 151] on link "Students" at bounding box center [78, 152] width 121 height 9
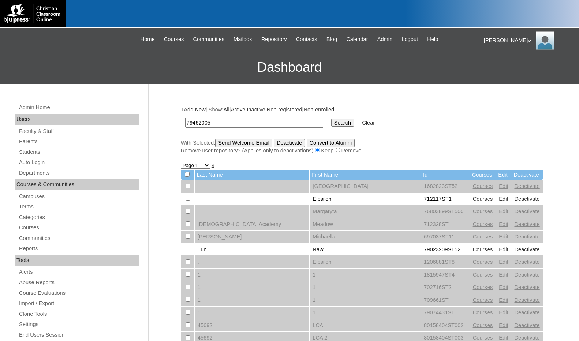
type input "79462005"
click at [331, 125] on input "Search" at bounding box center [342, 123] width 23 height 8
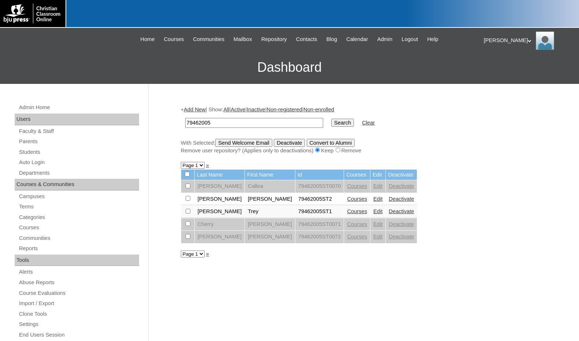
click at [374, 198] on link "Edit" at bounding box center [378, 199] width 9 height 6
click at [482, 184] on div "+ Add New | Show: All | Active | Inactive | Non-registered | Non-enrolled 79462…" at bounding box center [360, 344] width 366 height 490
drag, startPoint x: 239, startPoint y: 125, endPoint x: 169, endPoint y: 122, distance: 70.0
click at [159, 121] on div "Admin Home Users Faculty & Staff Parents Students Auto Login Departments Course…" at bounding box center [289, 336] width 579 height 505
paste input "06787"
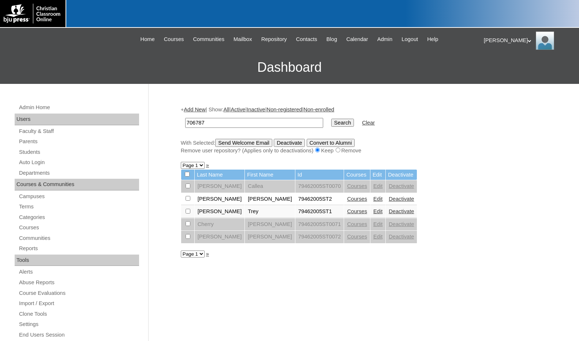
type input "706787"
click at [331, 120] on input "Search" at bounding box center [342, 123] width 23 height 8
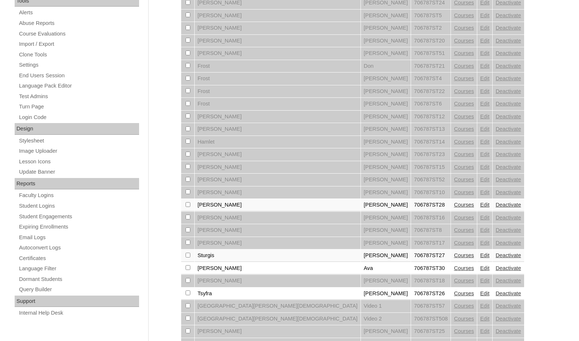
scroll to position [304, 0]
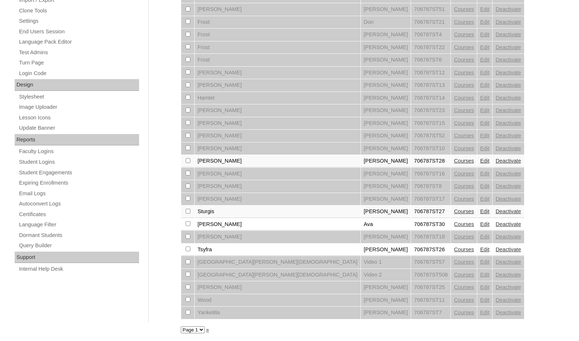
click at [454, 224] on link "Courses" at bounding box center [464, 224] width 20 height 6
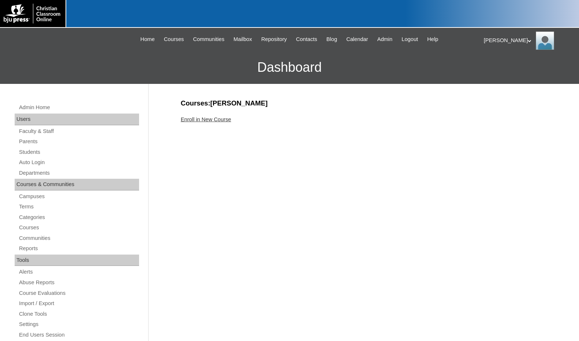
click at [209, 119] on link "Enroll in New Course" at bounding box center [206, 119] width 51 height 6
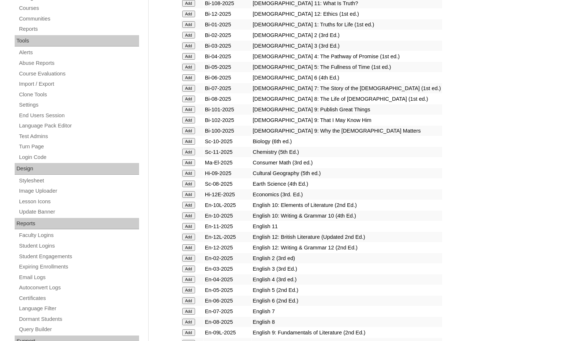
scroll to position [220, 0]
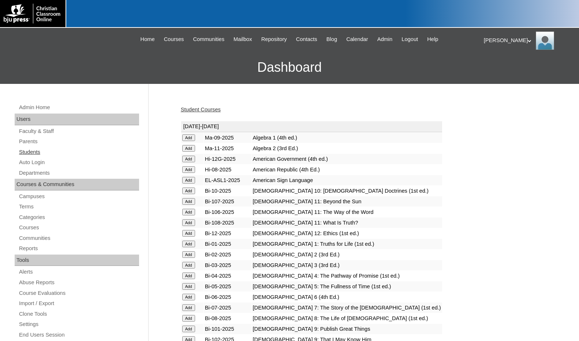
click at [37, 154] on link "Students" at bounding box center [78, 152] width 121 height 9
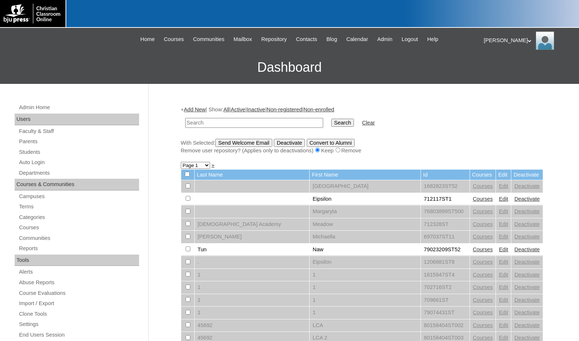
click at [191, 110] on link "Add New" at bounding box center [195, 110] width 22 height 6
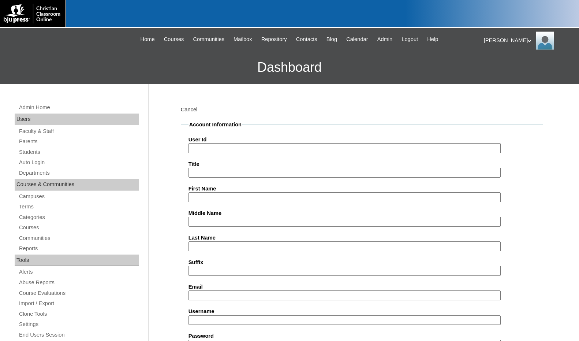
click at [212, 151] on input "User Id" at bounding box center [345, 148] width 312 height 10
paste input "706787"
type input "706787ST31"
type input "Daniel"
type input "Sanchez"
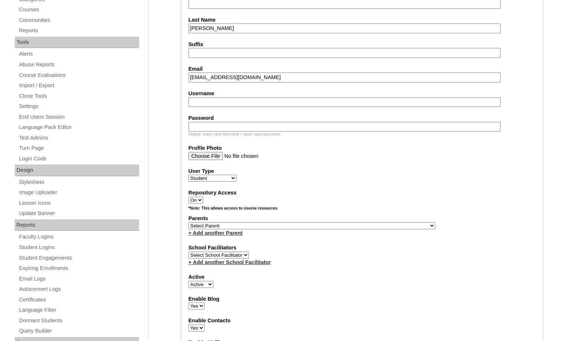
scroll to position [220, 0]
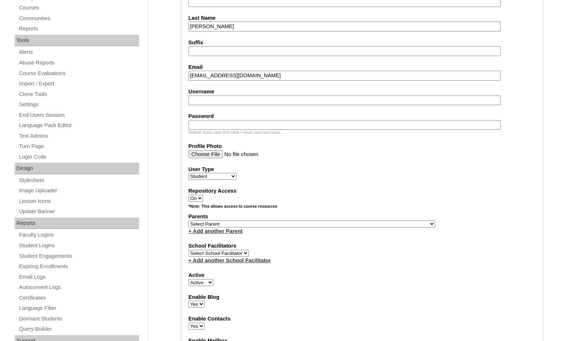
type input "dsanchez@mywccs.org"
click at [329, 223] on select "Select Parent , Fautanu, Ma 1, 1 23-24 accountMorgan, Jason 6th Street Mennonit…" at bounding box center [312, 223] width 247 height 7
select select "37163"
click at [358, 220] on div "Parents Select Parent , Fautanu, Ma 1, 1 23-24 accountMorgan, Jason 6th Street …" at bounding box center [362, 224] width 347 height 22
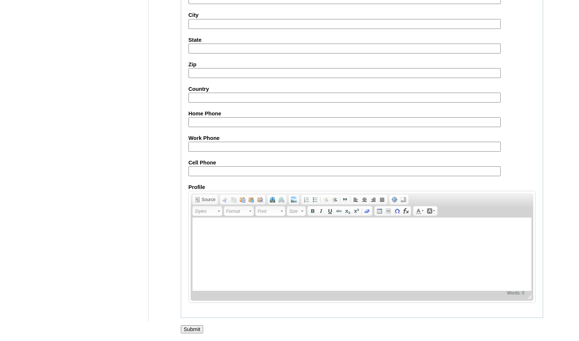
scroll to position [773, 0]
click at [186, 328] on input "Submit" at bounding box center [192, 329] width 23 height 8
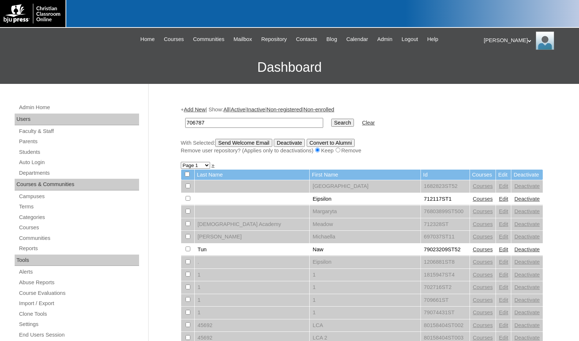
type input "706787"
click at [331, 122] on input "Search" at bounding box center [342, 123] width 23 height 8
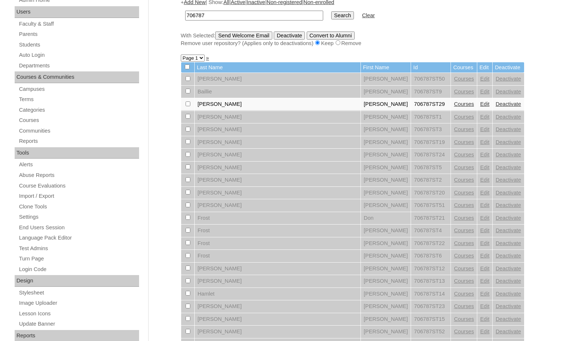
scroll to position [220, 0]
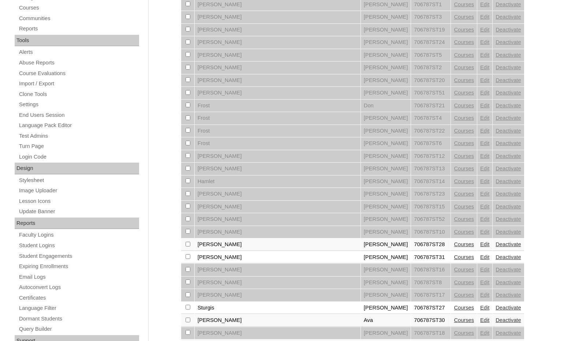
click at [454, 256] on link "Courses" at bounding box center [464, 257] width 20 height 6
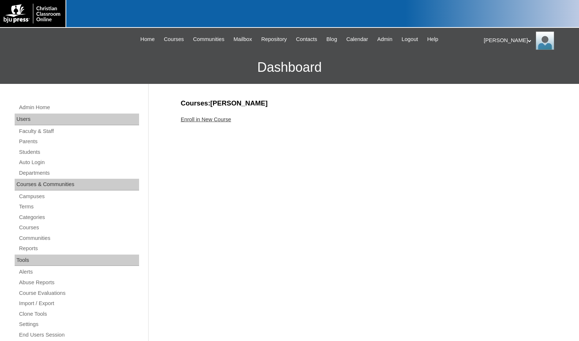
click at [211, 121] on link "Enroll in New Course" at bounding box center [206, 119] width 51 height 6
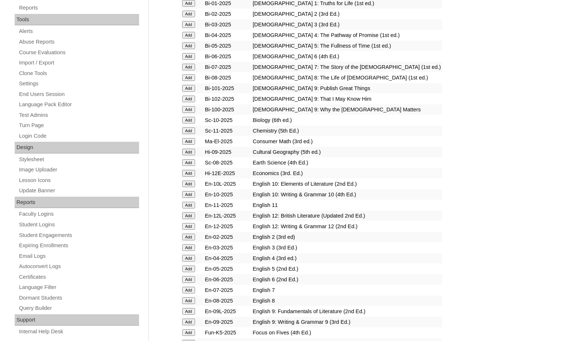
scroll to position [256, 0]
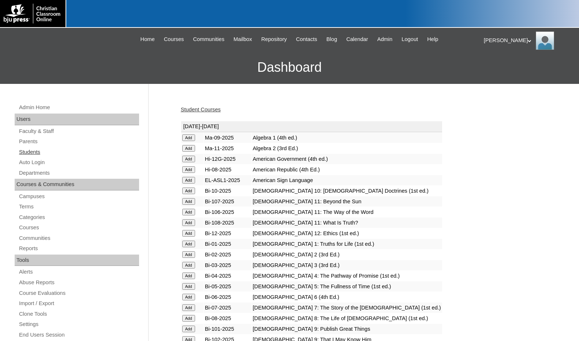
click at [36, 151] on link "Students" at bounding box center [78, 152] width 121 height 9
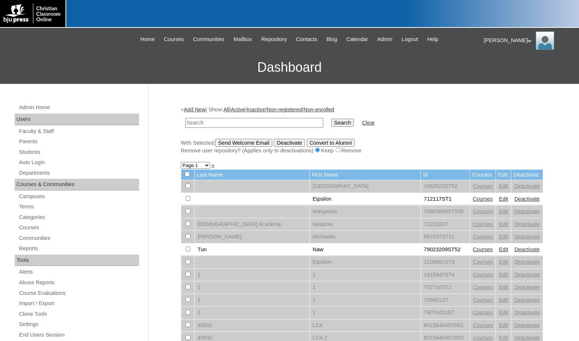
click at [196, 109] on link "Add New" at bounding box center [195, 110] width 22 height 6
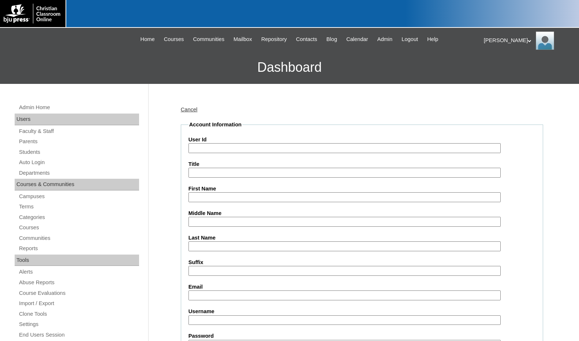
click at [215, 152] on input "User Id" at bounding box center [345, 148] width 312 height 10
paste input "706787"
type input "706787ST32"
type input "[PERSON_NAME]"
type input "Nedeoglo"
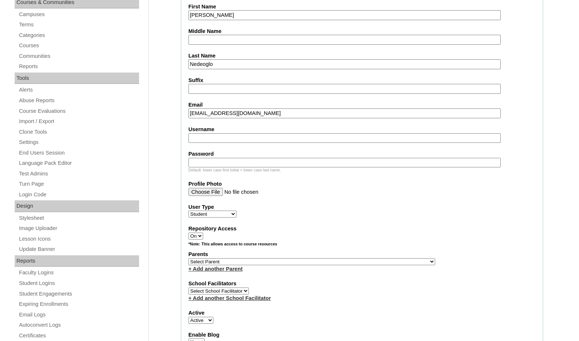
scroll to position [183, 0]
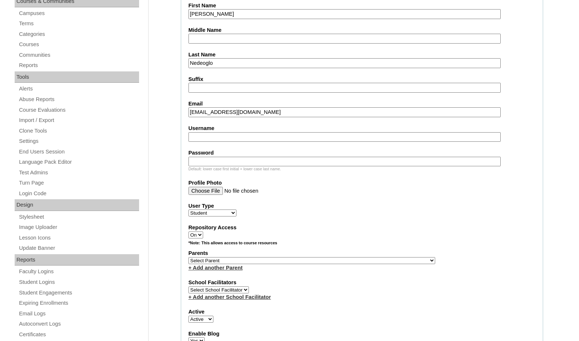
type input "jnedeoglo@mywccs.org"
click at [347, 260] on select "Select Parent , Fautanu, Ma 1, 1 23-24 accountMorgan, Jason 6th Street Mennonit…" at bounding box center [312, 260] width 247 height 7
select select "37163"
click at [380, 260] on div "Parents Select Parent , Fautanu, Ma 1, 1 23-24 accountMorgan, Jason 6th Street …" at bounding box center [362, 260] width 347 height 22
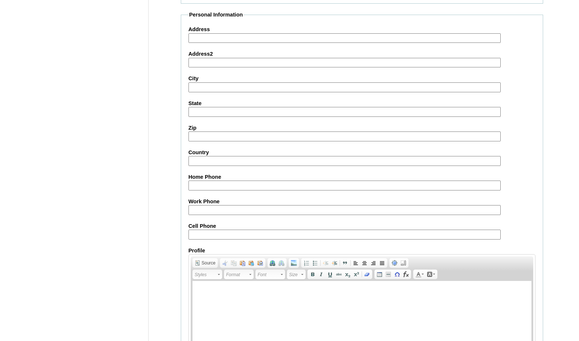
scroll to position [773, 0]
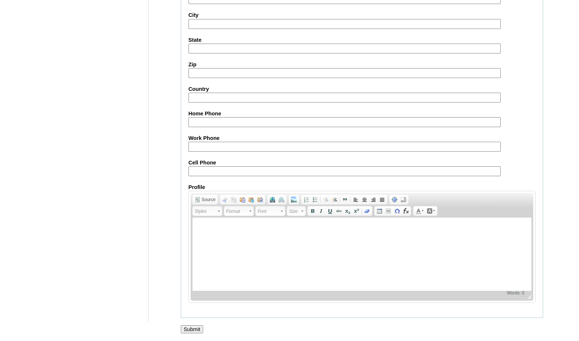
click at [191, 329] on input "Submit" at bounding box center [192, 329] width 23 height 8
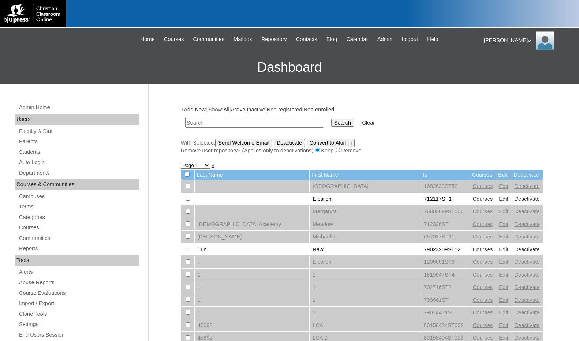
click at [287, 122] on input "text" at bounding box center [254, 123] width 138 height 10
paste input "706787"
type input "706787"
click at [331, 119] on input "Search" at bounding box center [342, 123] width 23 height 8
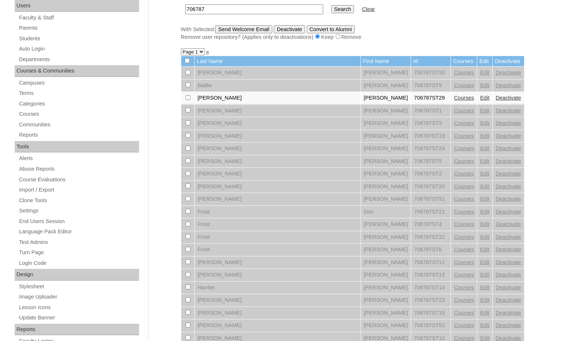
scroll to position [256, 0]
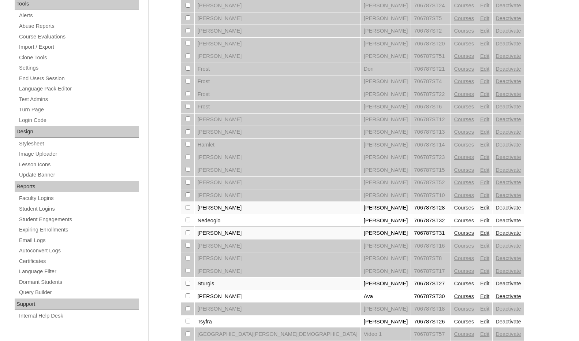
click at [516, 171] on div "+ Add New | Show: All | Active | Inactive | Non-registered | Non-enrolled 70678…" at bounding box center [360, 123] width 366 height 563
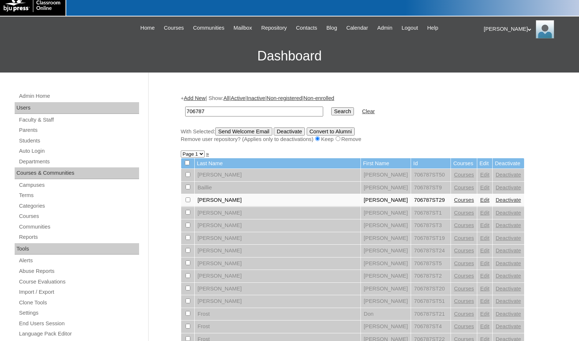
scroll to position [0, 0]
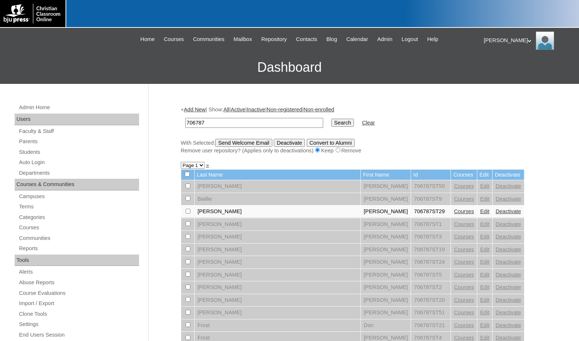
drag, startPoint x: 223, startPoint y: 121, endPoint x: 151, endPoint y: 117, distance: 71.5
click at [331, 125] on input "Search" at bounding box center [342, 123] width 23 height 8
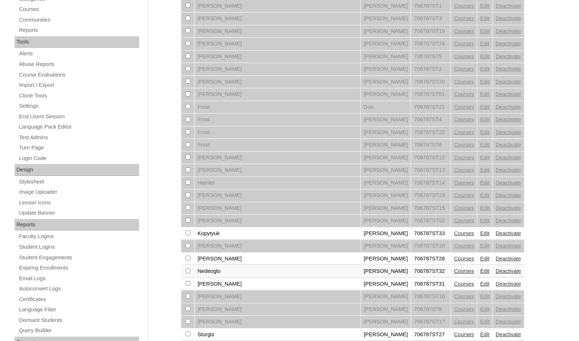
scroll to position [220, 0]
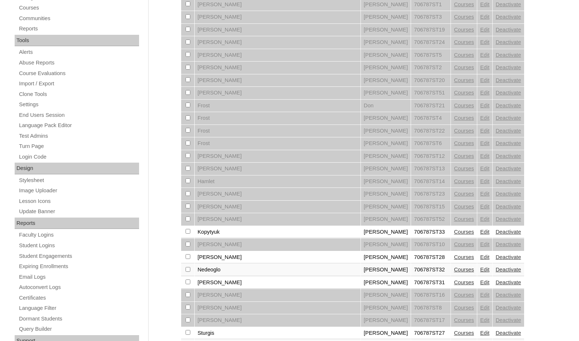
click at [451, 232] on td "Courses" at bounding box center [464, 232] width 26 height 12
click at [454, 232] on link "Courses" at bounding box center [464, 232] width 20 height 6
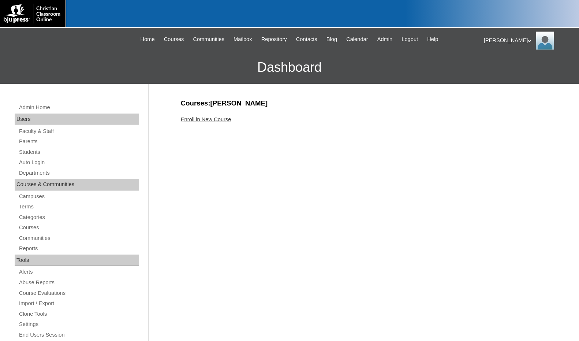
click at [207, 121] on link "Enroll in New Course" at bounding box center [206, 119] width 51 height 6
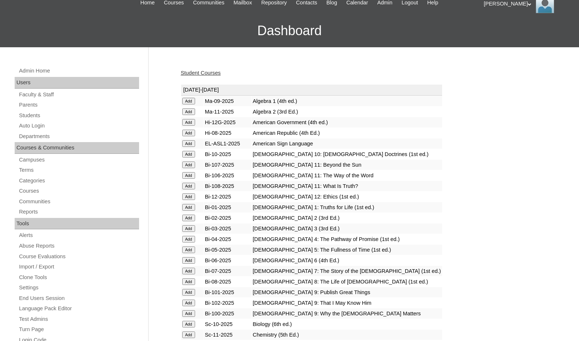
scroll to position [73, 0]
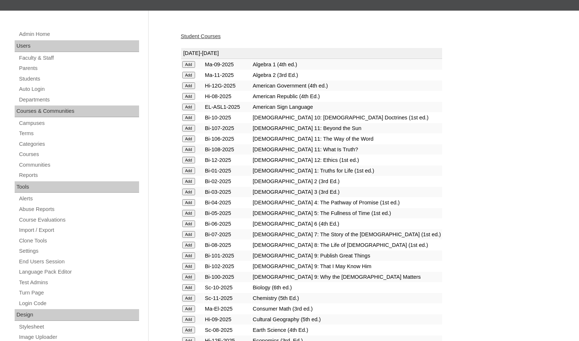
click at [193, 68] on input "Add" at bounding box center [188, 64] width 13 height 7
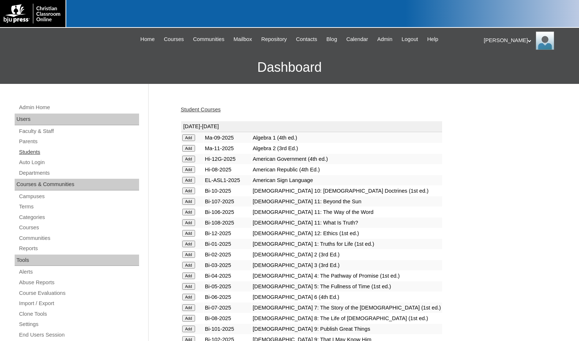
click at [41, 150] on link "Students" at bounding box center [78, 152] width 121 height 9
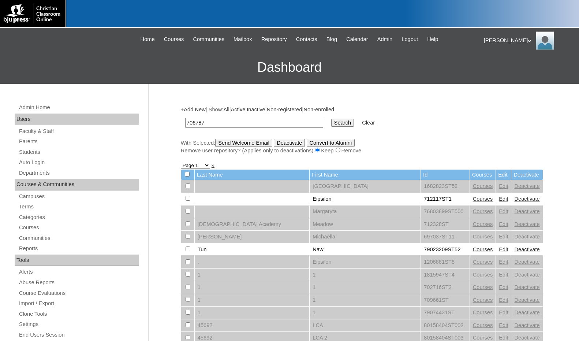
type input "706787"
click at [331, 124] on input "Search" at bounding box center [342, 123] width 23 height 8
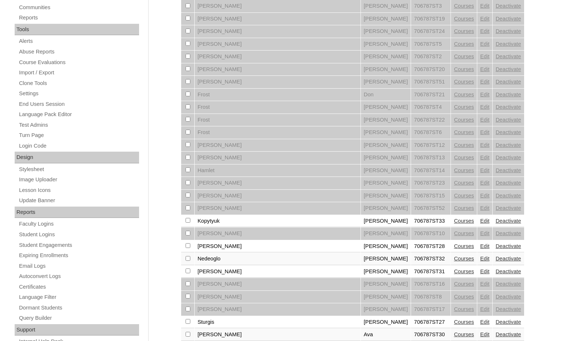
scroll to position [293, 0]
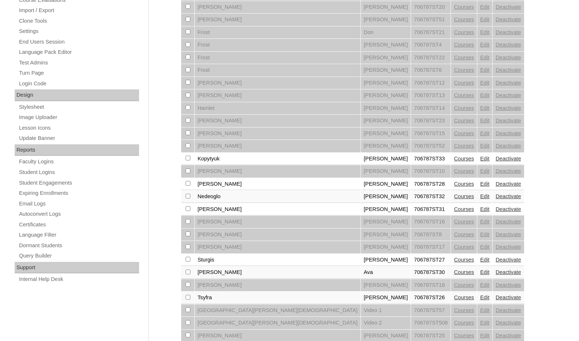
checkbox input "true"
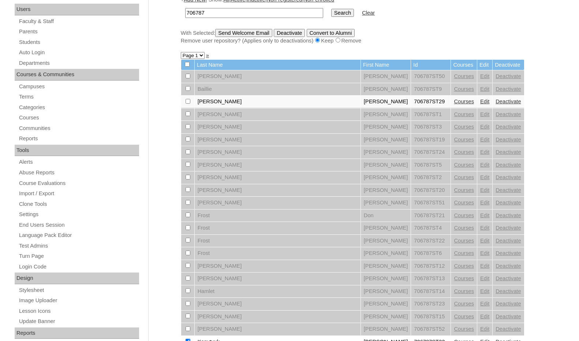
scroll to position [0, 0]
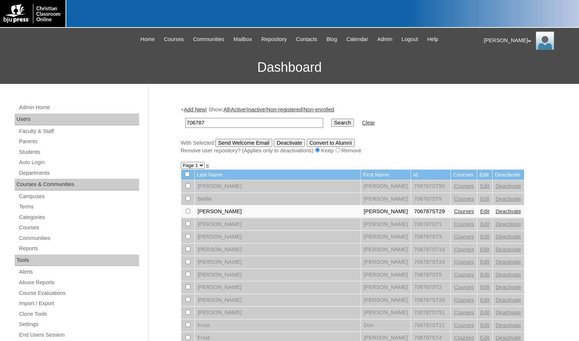
click at [259, 144] on input "Send Welcome Email" at bounding box center [243, 143] width 57 height 8
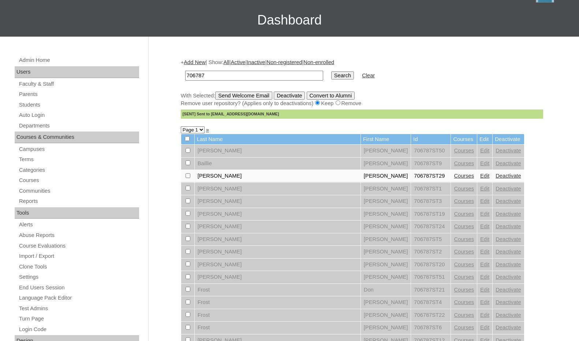
scroll to position [183, 0]
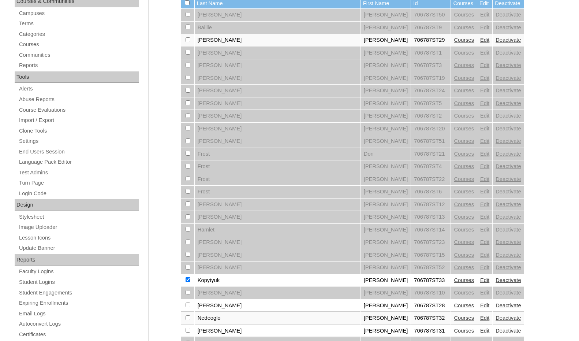
click at [454, 279] on link "Courses" at bounding box center [464, 280] width 20 height 6
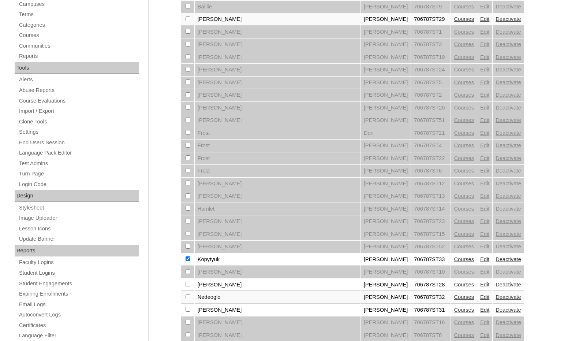
scroll to position [256, 0]
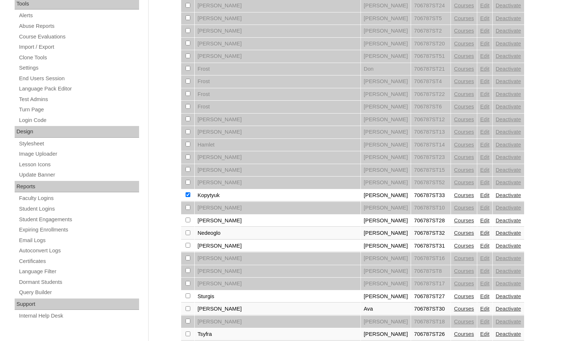
checkbox input "false"
checkbox input "true"
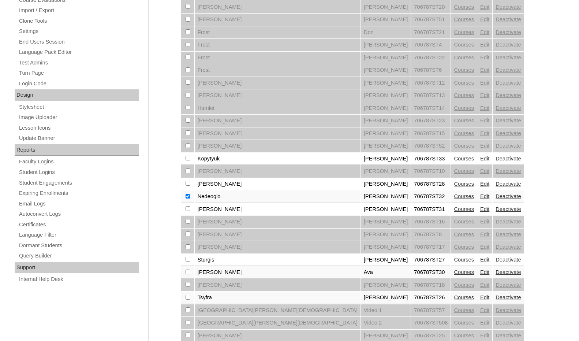
scroll to position [330, 0]
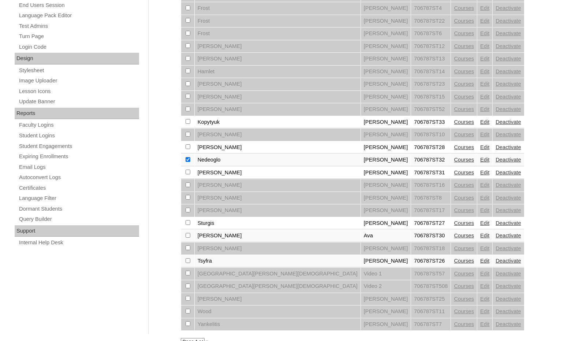
checkbox input "true"
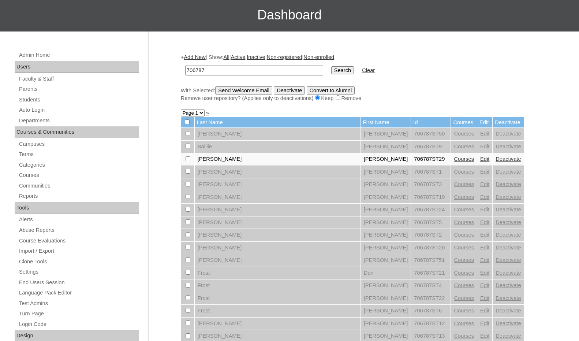
scroll to position [0, 0]
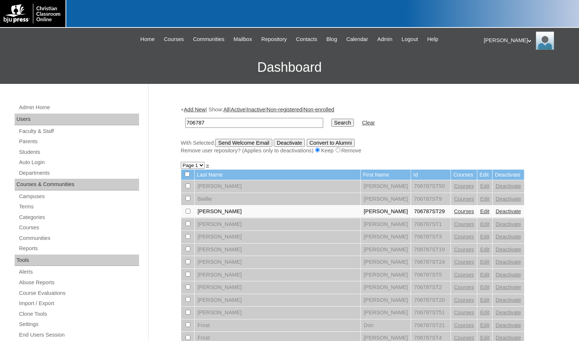
click at [242, 142] on input "Send Welcome Email" at bounding box center [243, 143] width 57 height 8
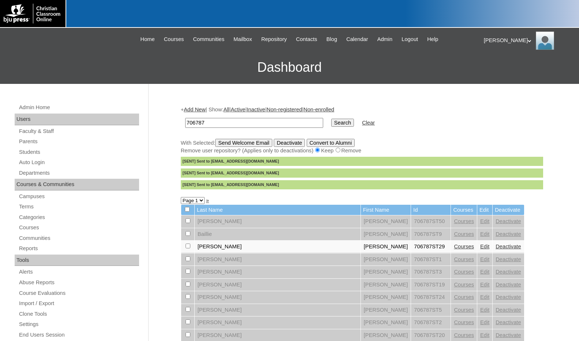
click at [201, 110] on link "Add New" at bounding box center [195, 110] width 22 height 6
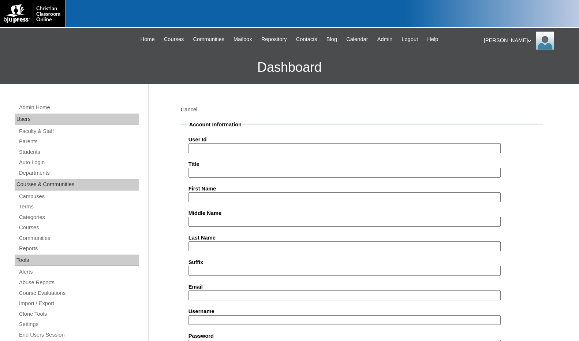
click at [207, 147] on input "User Id" at bounding box center [345, 148] width 312 height 10
paste input "706787"
type input "706787ST34"
type input "Elias"
type input "Cange"
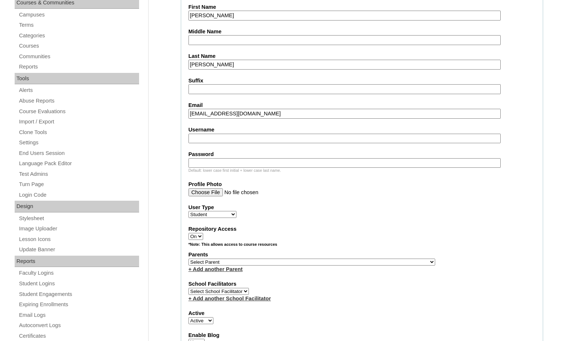
scroll to position [183, 0]
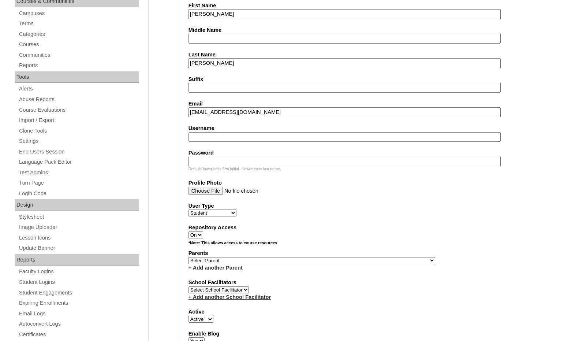
type input "ecange@mywccs.org"
click at [350, 260] on select "Select Parent , Fautanu, Ma 1, 1 23-24 accountMorgan, Jason 6th Street Mennonit…" at bounding box center [312, 260] width 247 height 7
select select "37163"
click at [370, 260] on div "Parents Select Parent , Fautanu, Ma 1, 1 23-24 accountMorgan, Jason 6th Street …" at bounding box center [362, 260] width 347 height 22
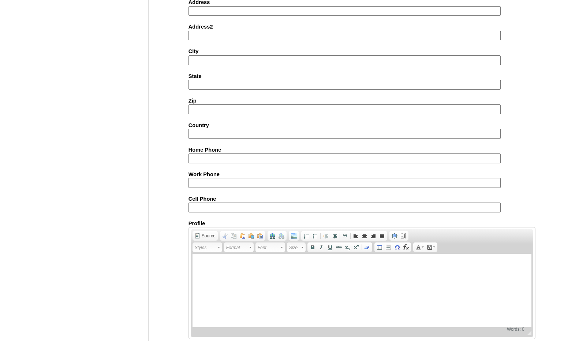
scroll to position [773, 0]
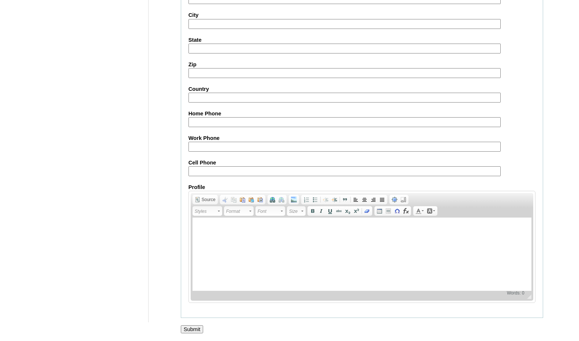
click at [199, 328] on input "Submit" at bounding box center [192, 329] width 23 height 8
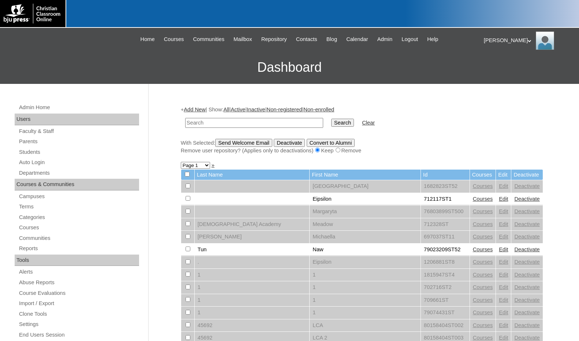
click at [515, 144] on div "With Selected: Send Welcome Email Deactivate Convert to Alumni Remove user repo…" at bounding box center [362, 147] width 363 height 16
click at [233, 125] on input "text" at bounding box center [254, 123] width 138 height 10
paste input "706787"
type input "706787"
click at [331, 119] on input "Search" at bounding box center [342, 123] width 23 height 8
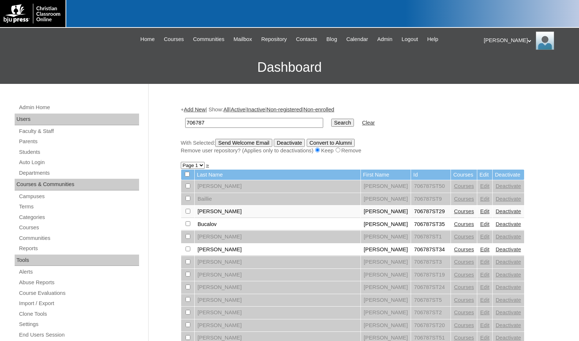
click at [454, 224] on link "Courses" at bounding box center [464, 224] width 20 height 6
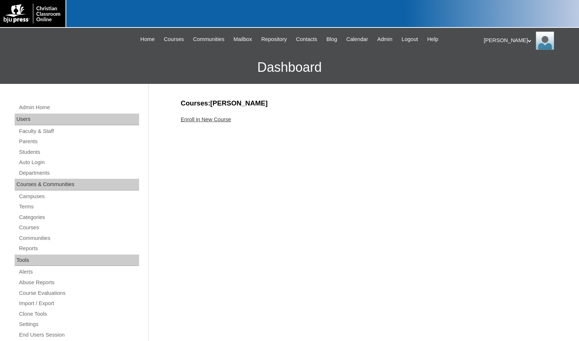
click at [211, 119] on link "Enroll in New Course" at bounding box center [206, 119] width 51 height 6
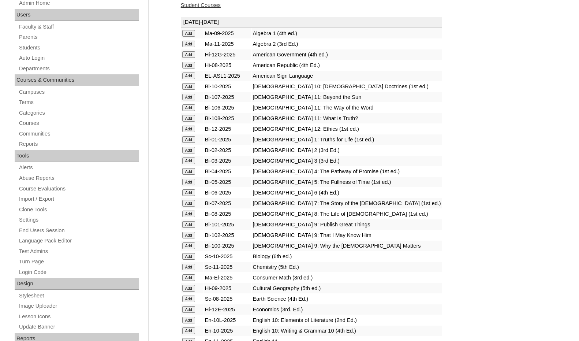
scroll to position [146, 0]
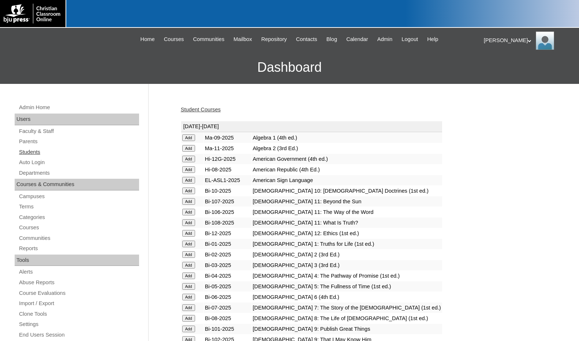
click at [38, 150] on link "Students" at bounding box center [78, 152] width 121 height 9
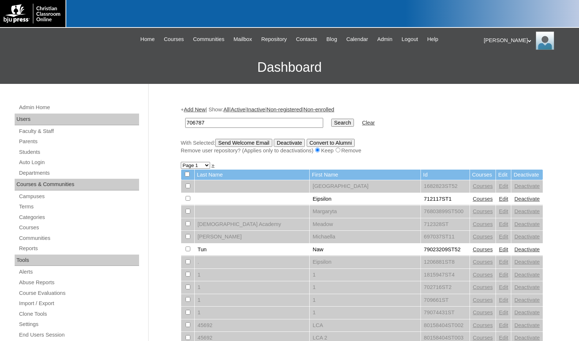
type input "706787"
click at [331, 123] on input "Search" at bounding box center [342, 123] width 23 height 8
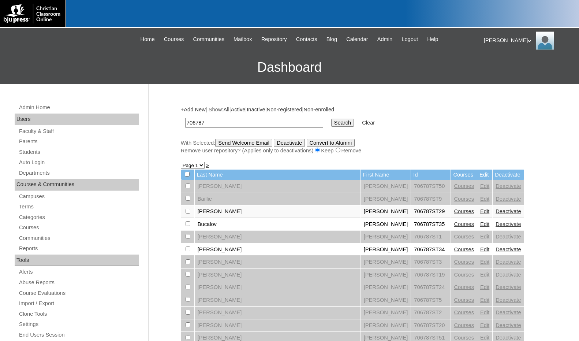
click at [186, 188] on input "checkbox" at bounding box center [188, 185] width 5 height 5
checkbox input "true"
click at [187, 188] on input "checkbox" at bounding box center [188, 185] width 5 height 5
checkbox input "true"
click at [253, 142] on input "Send Welcome Email" at bounding box center [243, 143] width 57 height 8
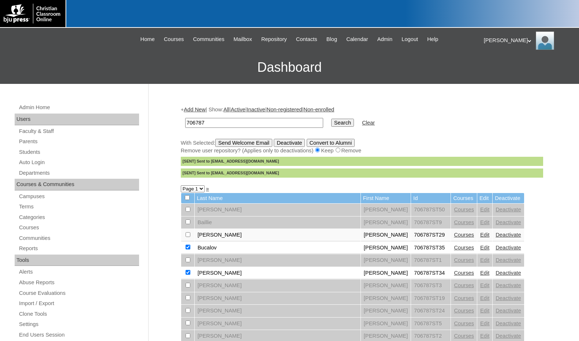
click at [480, 236] on link "Edit" at bounding box center [484, 235] width 9 height 6
